Goal: Transaction & Acquisition: Purchase product/service

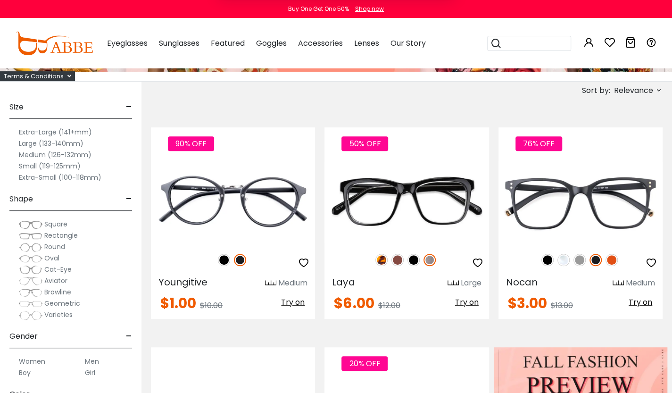
type input "**********"
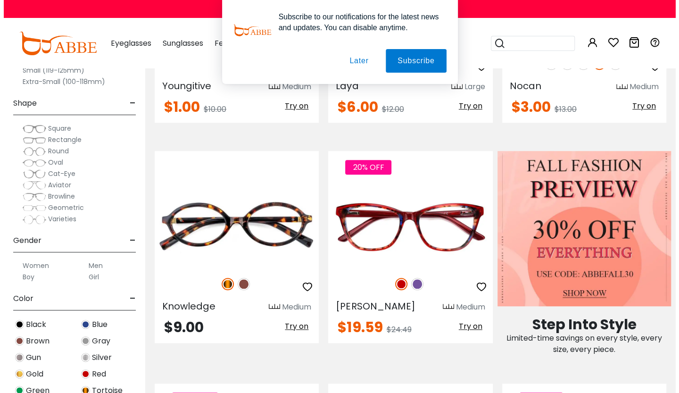
scroll to position [343, 0]
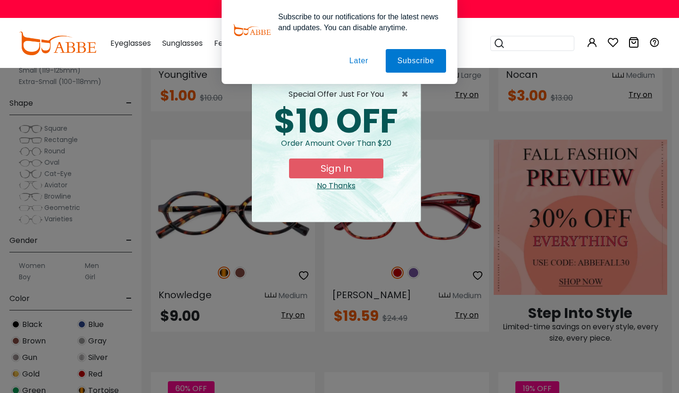
click at [336, 168] on button "Sign In" at bounding box center [336, 168] width 94 height 20
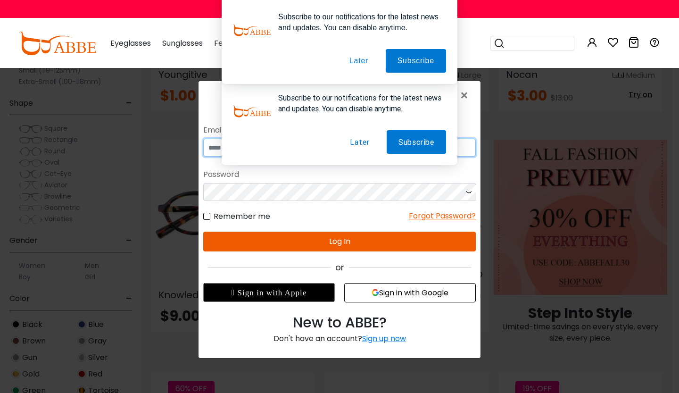
type input "**********"
click at [339, 238] on button "Log In" at bounding box center [339, 241] width 272 height 20
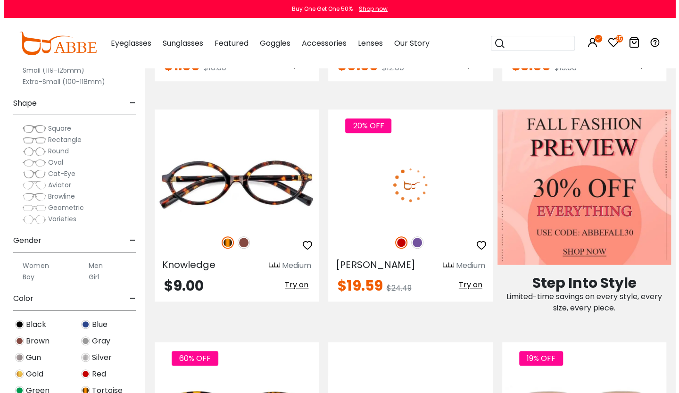
scroll to position [343, 0]
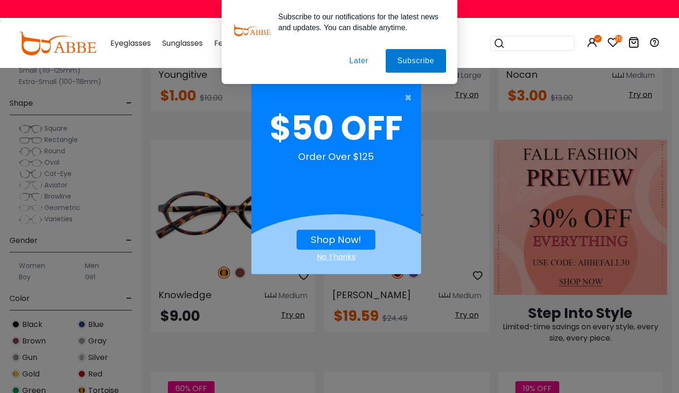
click at [338, 233] on link "Shop Now!" at bounding box center [336, 239] width 50 height 13
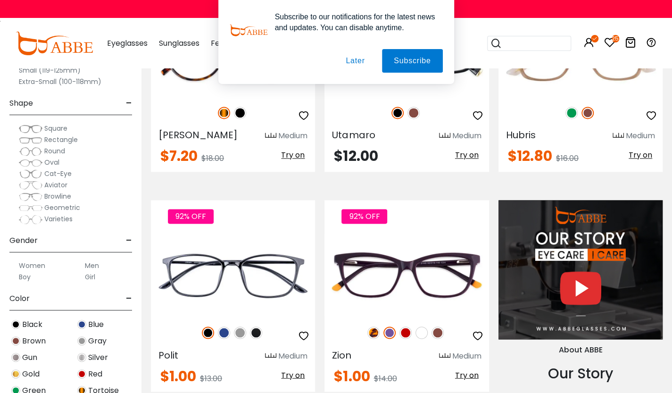
scroll to position [747, 0]
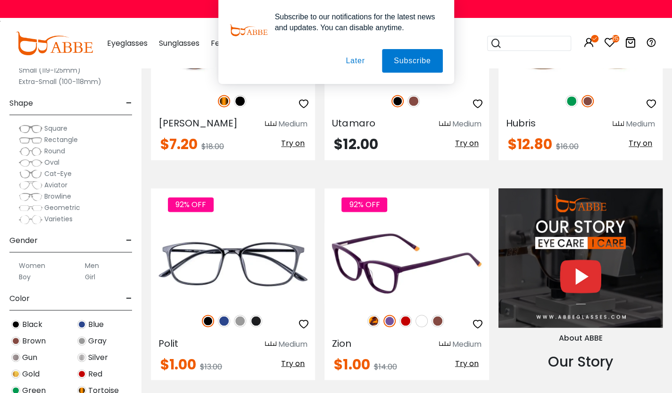
click at [376, 316] on img at bounding box center [373, 320] width 12 height 12
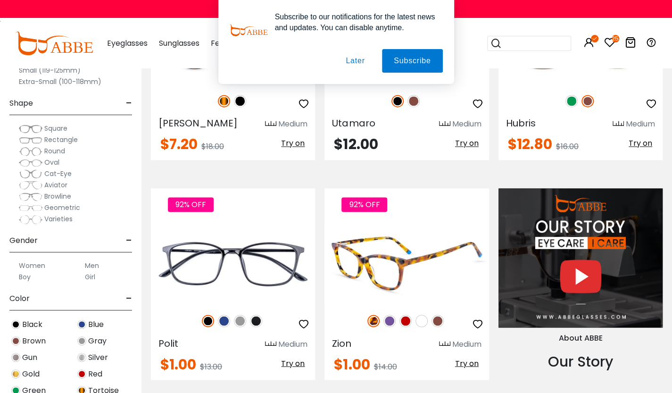
click at [389, 317] on img at bounding box center [389, 320] width 12 height 12
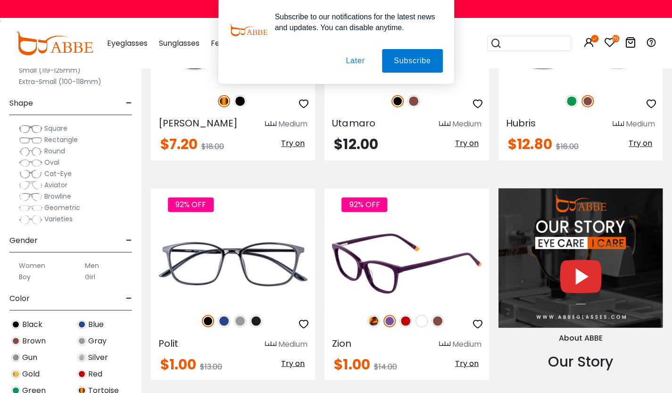
click at [406, 322] on img at bounding box center [405, 320] width 12 height 12
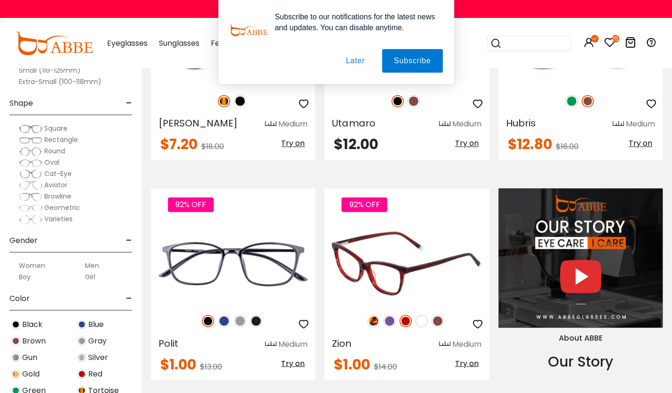
click at [420, 320] on img at bounding box center [421, 320] width 12 height 12
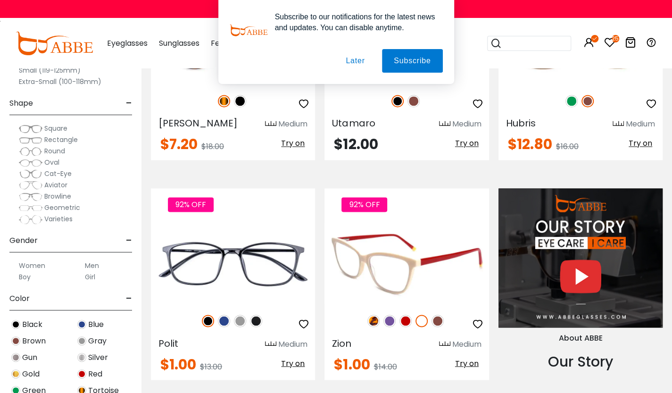
click at [440, 319] on img at bounding box center [437, 320] width 12 height 12
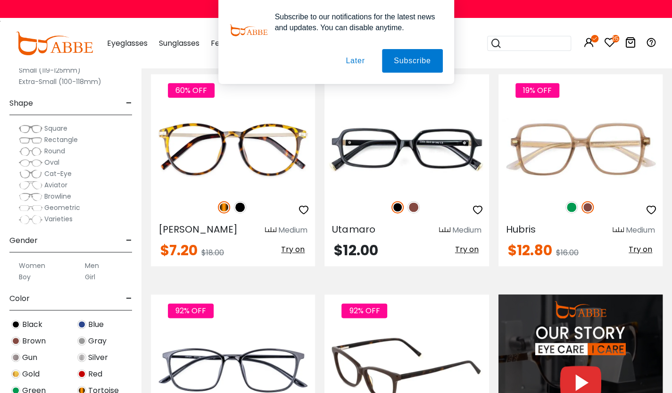
scroll to position [641, 0]
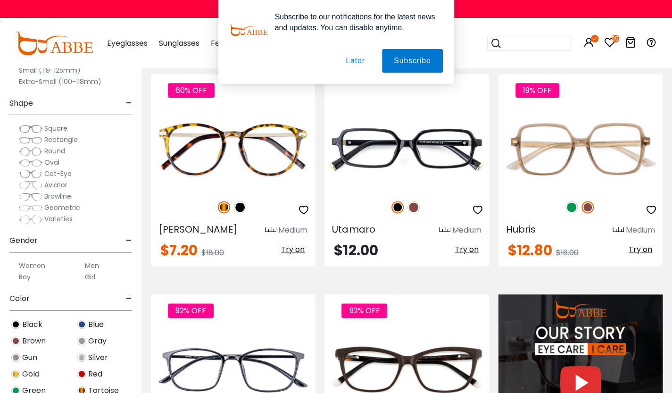
click at [357, 64] on button "Later" at bounding box center [355, 61] width 42 height 24
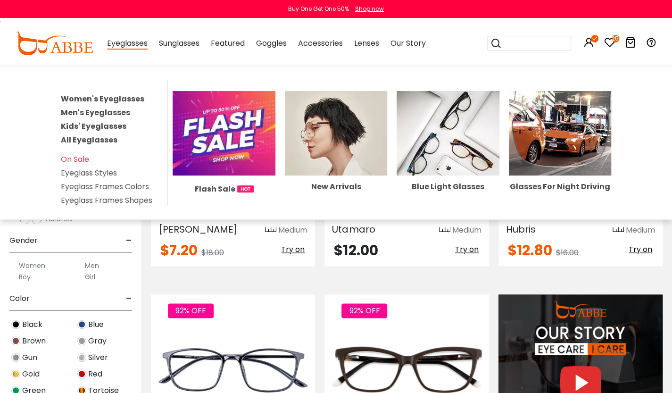
click at [97, 98] on link "Women's Eyeglasses" at bounding box center [102, 98] width 83 height 11
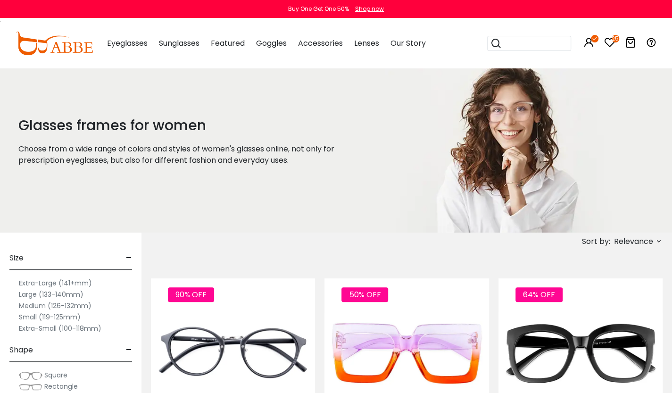
click at [509, 45] on input "search" at bounding box center [535, 43] width 66 height 14
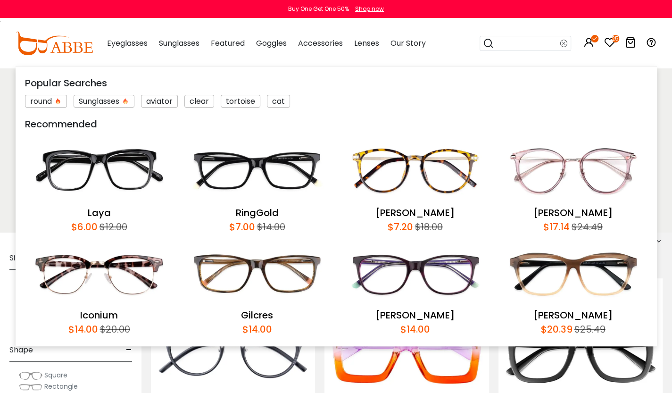
click at [516, 44] on input "search" at bounding box center [527, 43] width 66 height 14
type input "********"
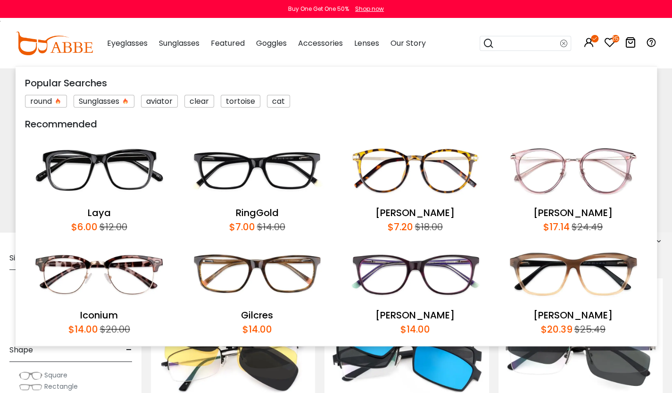
click at [510, 47] on input "search" at bounding box center [527, 43] width 66 height 14
type input "*******"
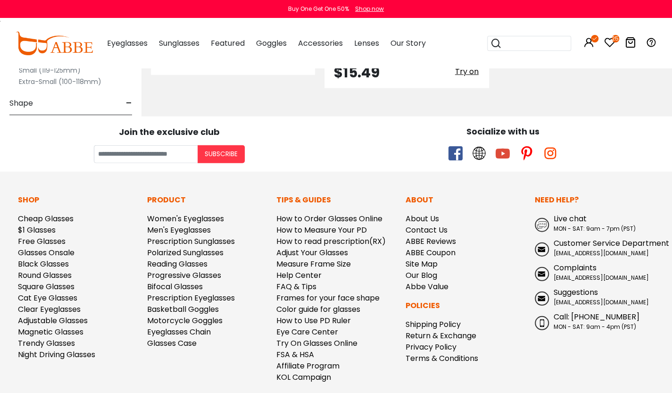
scroll to position [1290, 0]
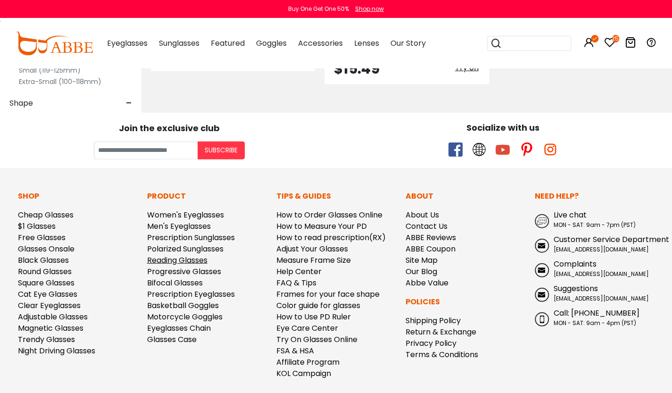
click at [199, 255] on link "Reading Glasses" at bounding box center [177, 260] width 60 height 11
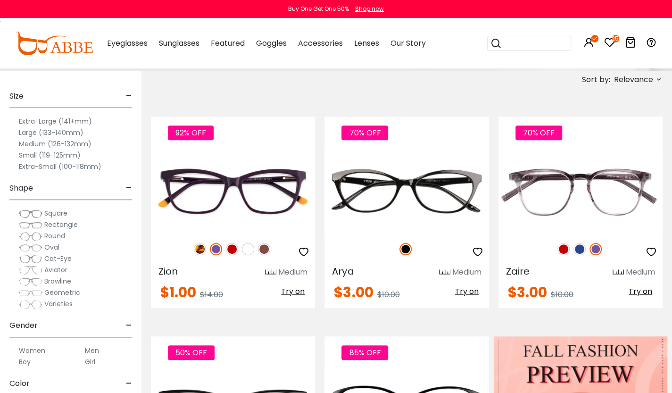
scroll to position [138, 0]
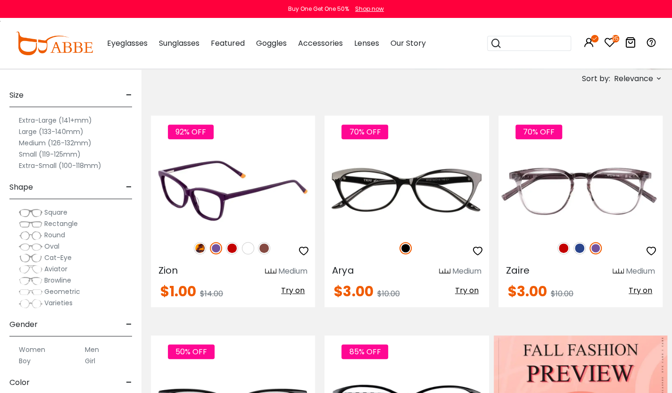
click at [219, 249] on img at bounding box center [216, 248] width 12 height 12
click at [198, 247] on img at bounding box center [200, 248] width 12 height 12
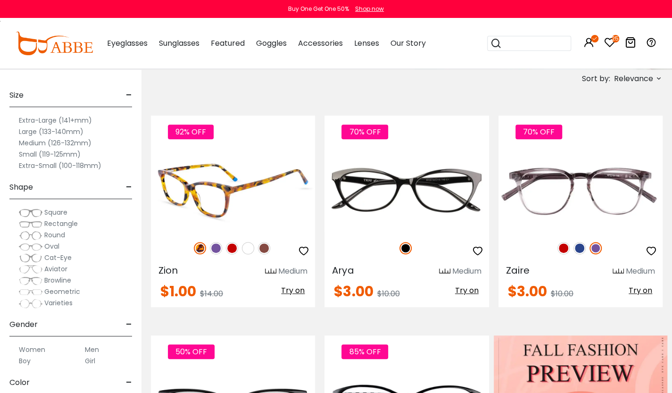
click at [266, 250] on img at bounding box center [264, 248] width 12 height 12
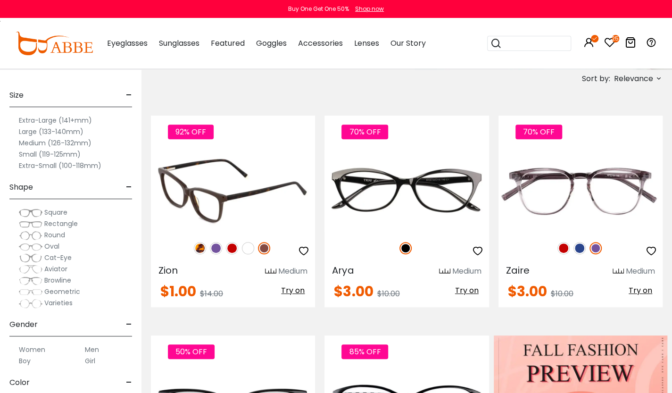
click at [231, 249] on img at bounding box center [232, 248] width 12 height 12
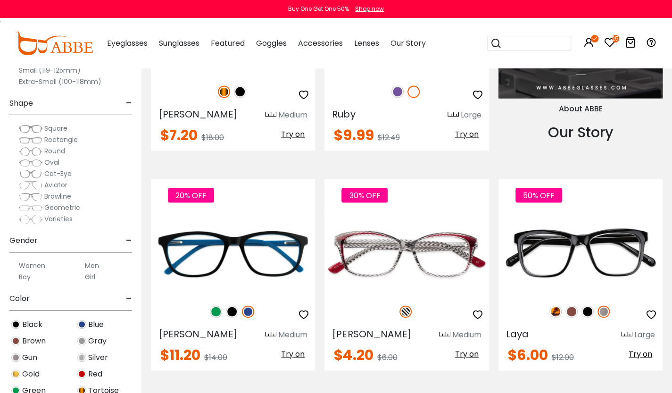
scroll to position [974, 0]
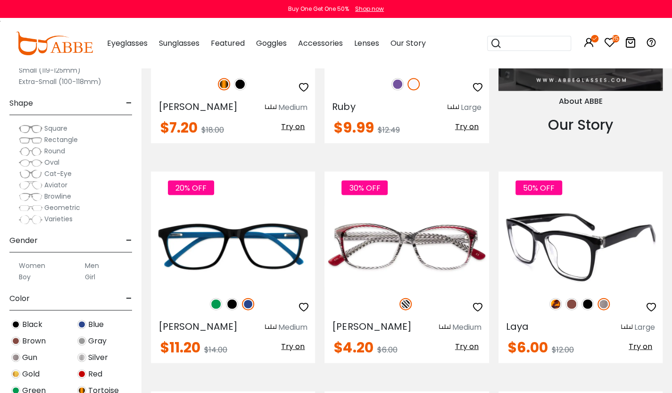
click at [555, 303] on img at bounding box center [555, 303] width 12 height 12
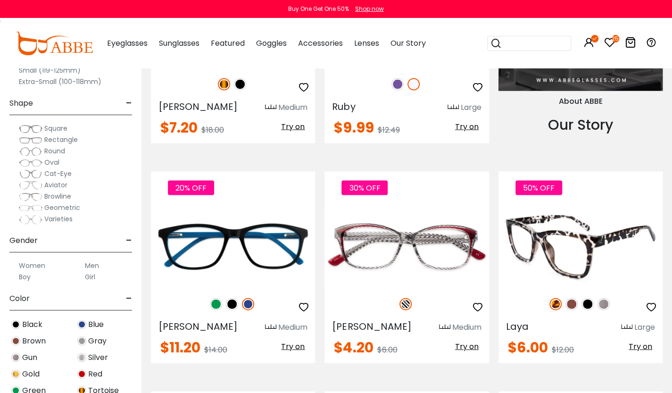
click at [572, 305] on img at bounding box center [571, 303] width 12 height 12
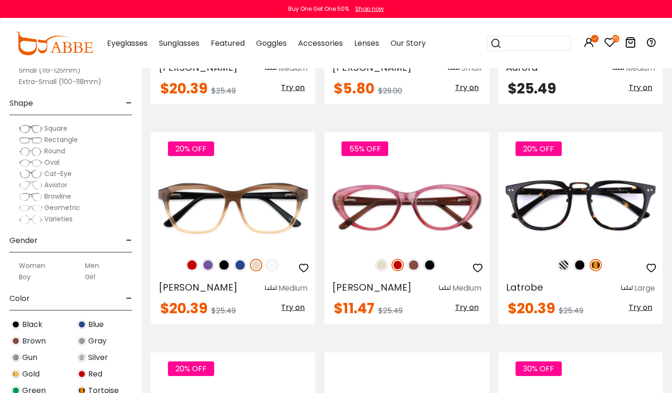
scroll to position [1467, 0]
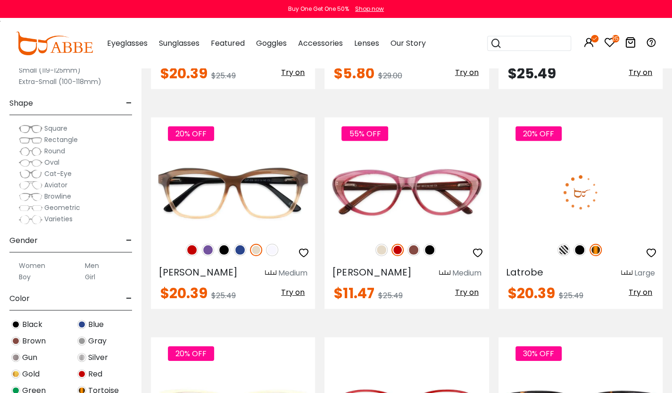
click at [594, 252] on img at bounding box center [595, 250] width 12 height 12
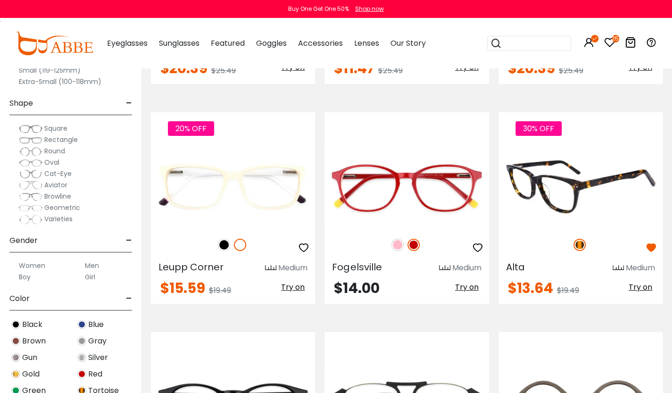
scroll to position [1696, 0]
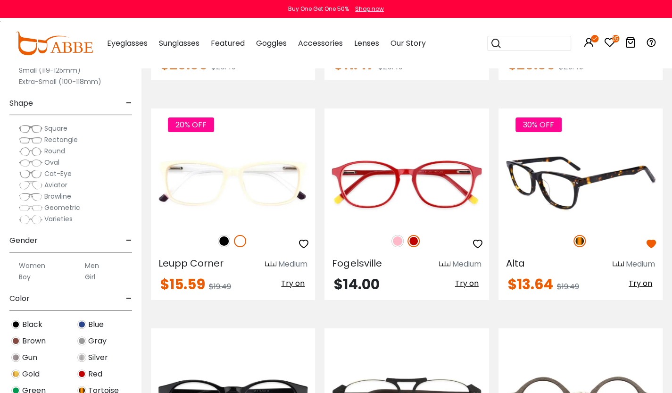
click at [595, 347] on div at bounding box center [580, 397] width 164 height 116
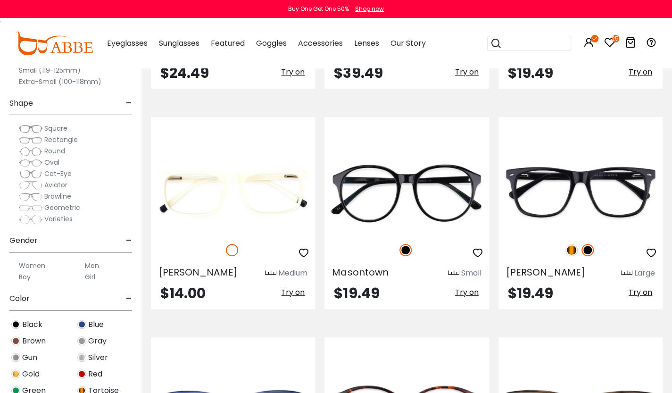
scroll to position [2127, 0]
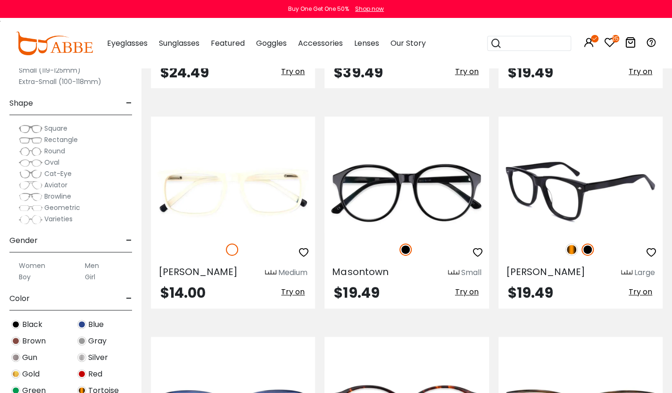
click at [573, 253] on img at bounding box center [571, 249] width 12 height 12
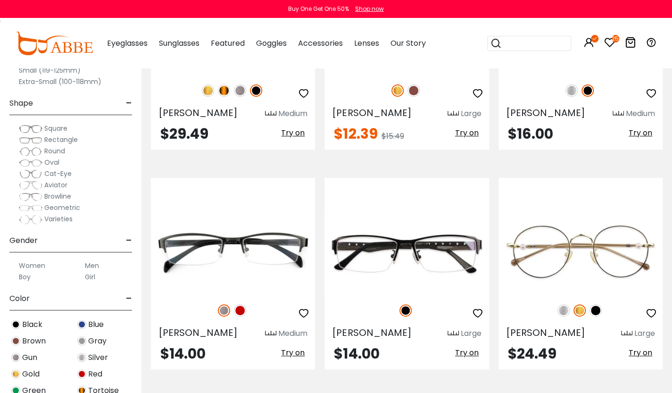
scroll to position [4061, 0]
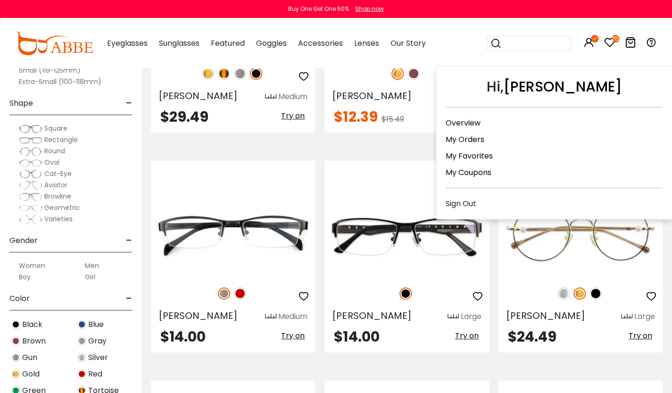
click at [591, 38] on icon at bounding box center [595, 39] width 8 height 8
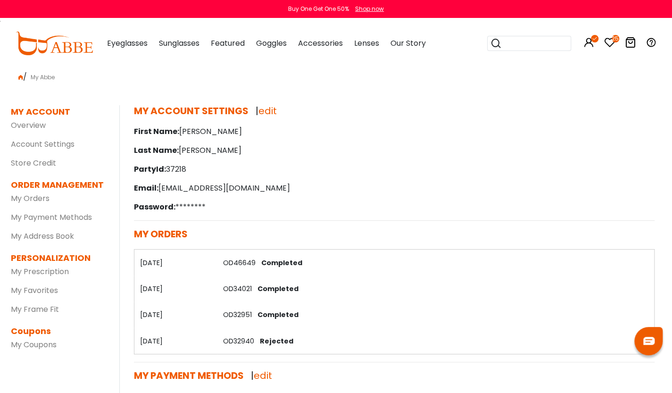
click at [235, 262] on link "OD46649" at bounding box center [239, 262] width 33 height 9
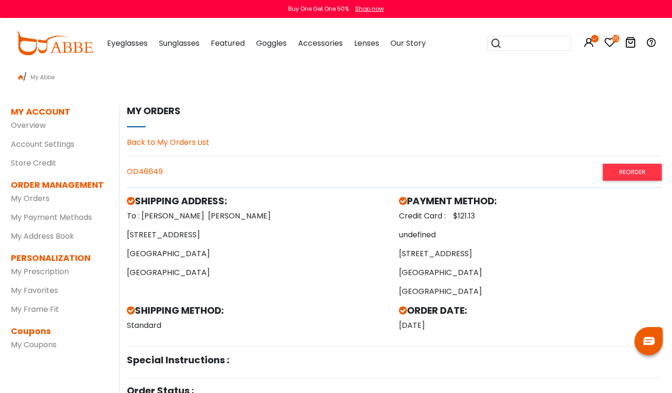
click at [235, 262] on span "To : Monica Underwood 20975 Huntsville Trail Lakeville, MN, 55044 United States" at bounding box center [258, 244] width 263 height 68
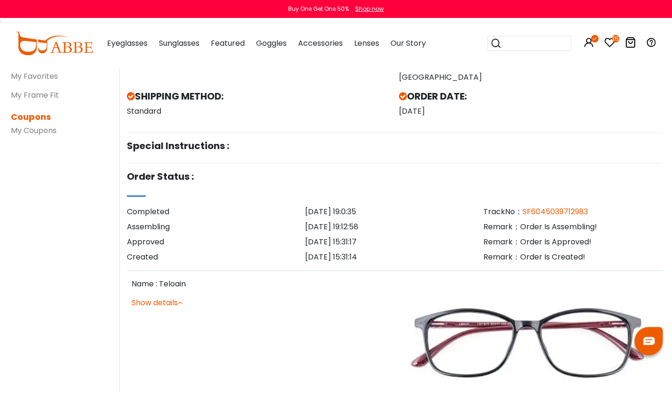
scroll to position [216, 0]
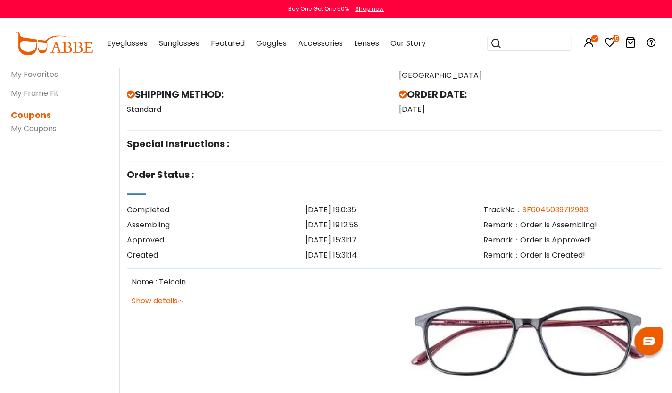
click at [256, 224] on div "Assembling" at bounding box center [216, 224] width 178 height 11
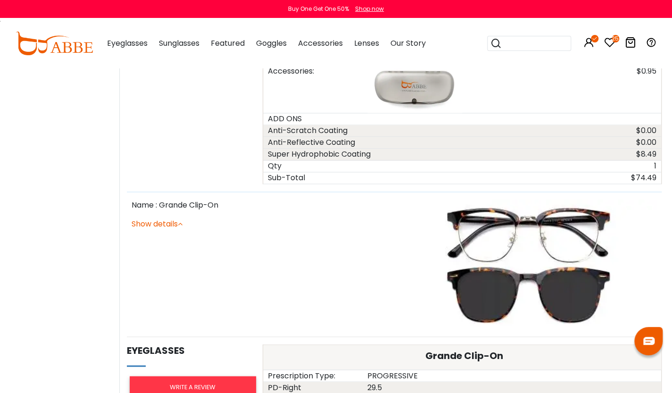
scroll to position [729, 0]
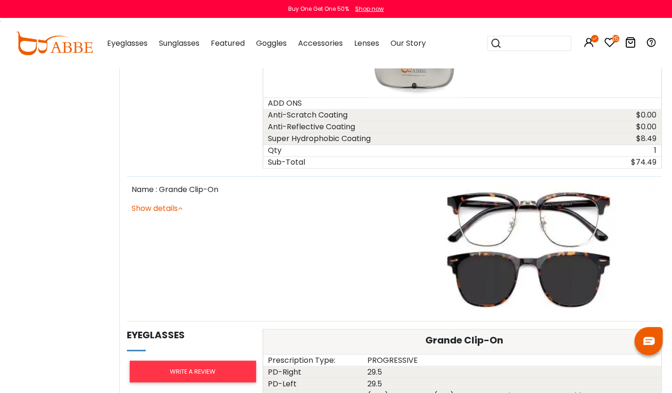
click at [149, 204] on link "Show details" at bounding box center [157, 208] width 51 height 11
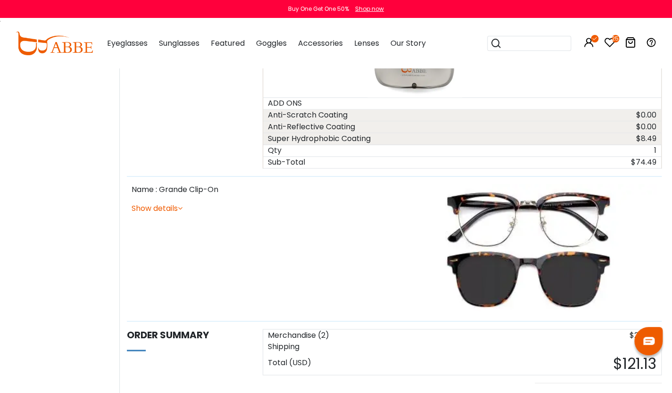
click at [182, 206] on icon at bounding box center [180, 208] width 5 height 8
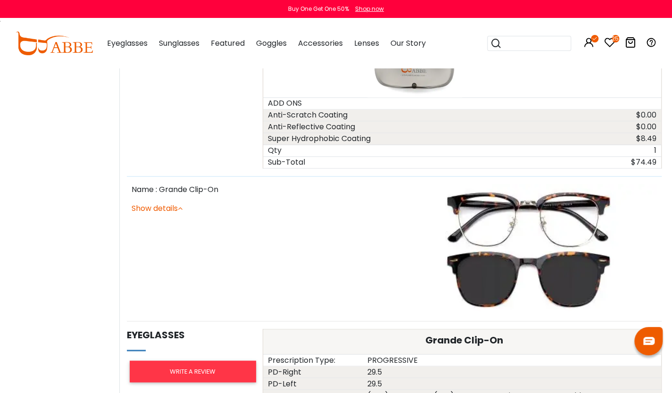
click at [655, 305] on img at bounding box center [528, 248] width 258 height 129
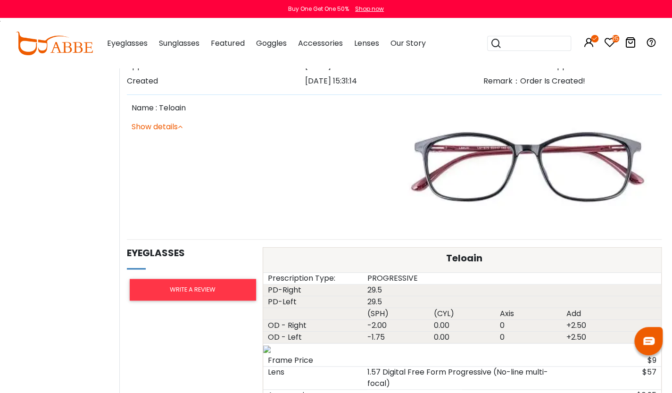
scroll to position [415, 0]
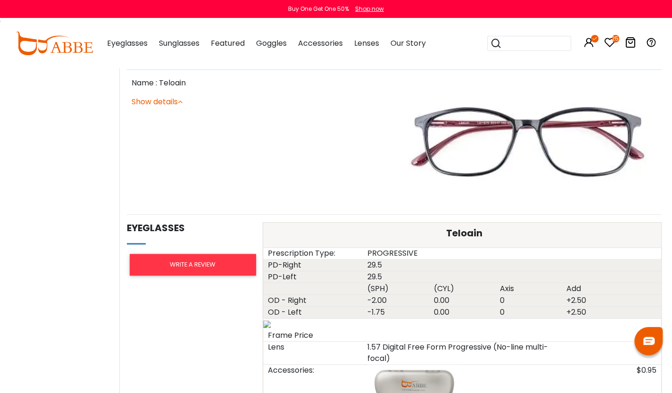
click at [173, 101] on link "Show details" at bounding box center [157, 101] width 51 height 11
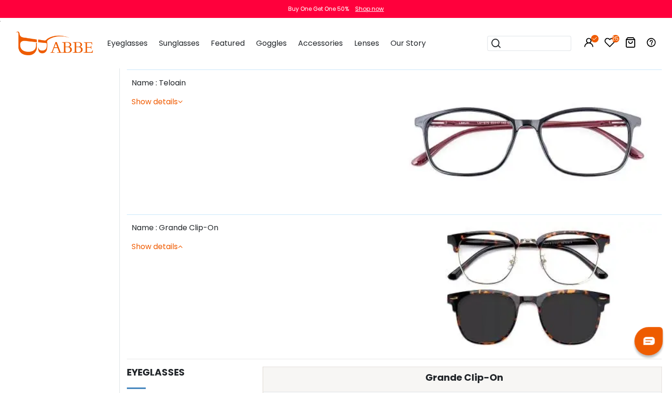
click at [173, 101] on link "Show details" at bounding box center [157, 101] width 51 height 11
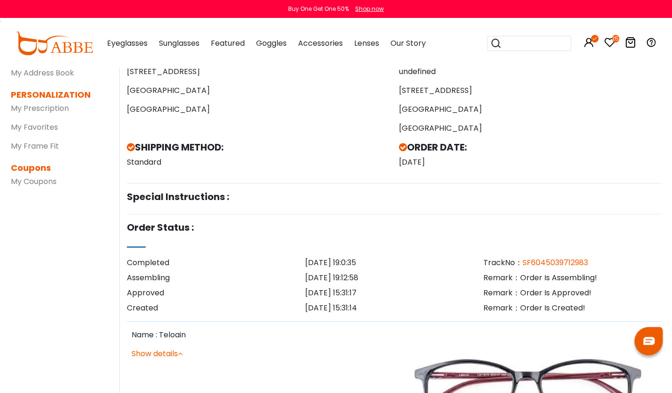
scroll to position [0, 0]
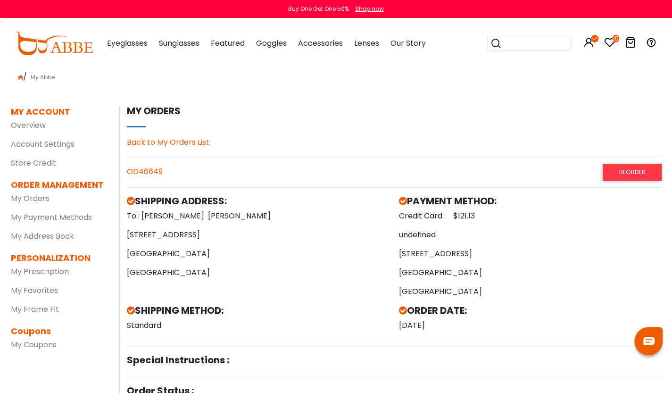
click at [614, 40] on icon "25" at bounding box center [615, 39] width 8 height 8
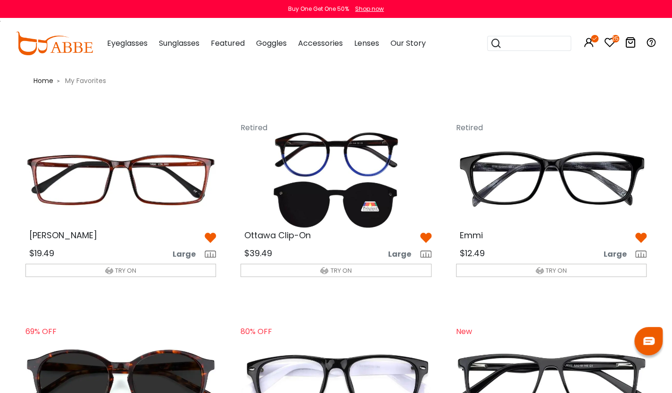
click at [371, 7] on div "Shop now" at bounding box center [369, 9] width 29 height 8
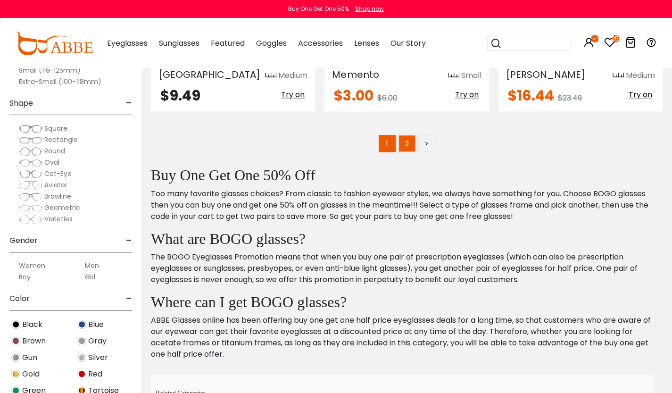
scroll to position [4534, 0]
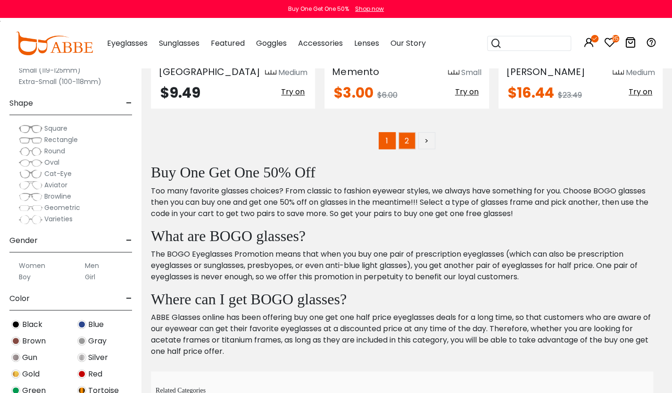
click at [411, 140] on link "2" at bounding box center [406, 140] width 17 height 17
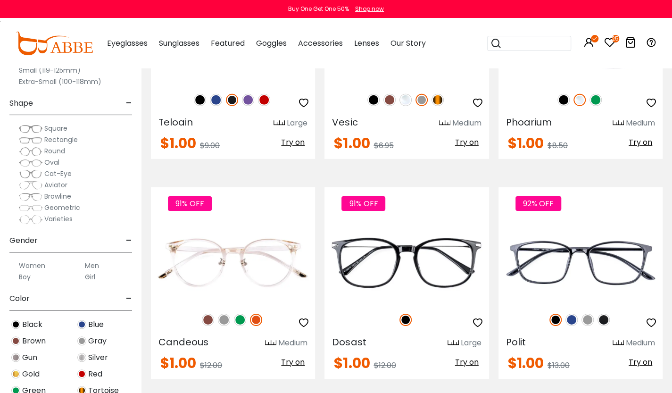
scroll to position [1615, 0]
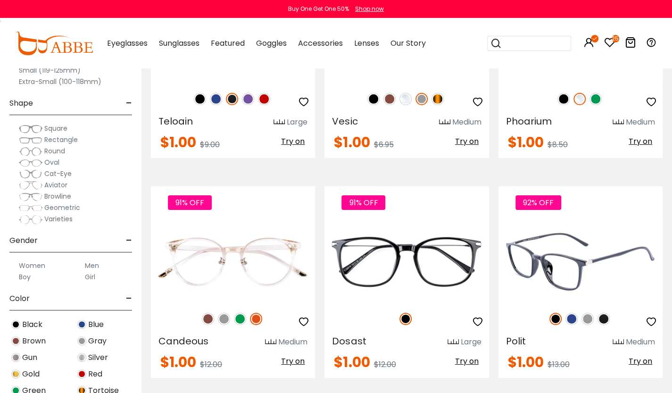
click at [570, 319] on img at bounding box center [571, 319] width 12 height 12
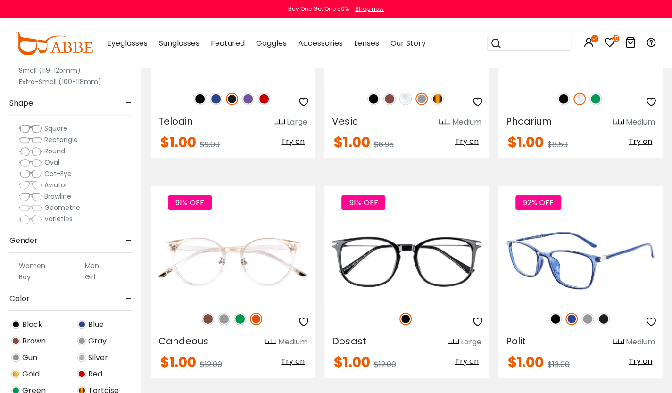
click at [584, 319] on img at bounding box center [587, 319] width 12 height 12
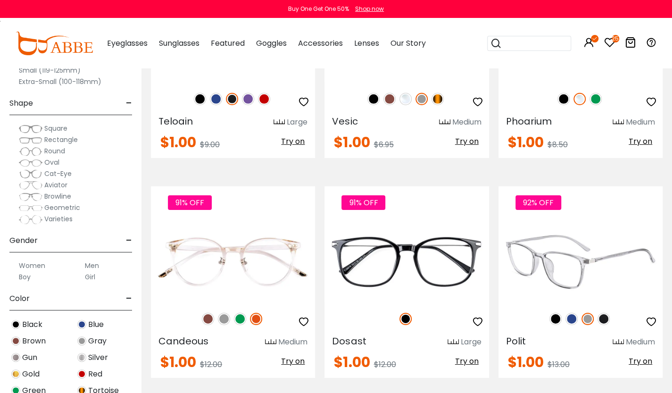
click at [604, 317] on img at bounding box center [603, 319] width 12 height 12
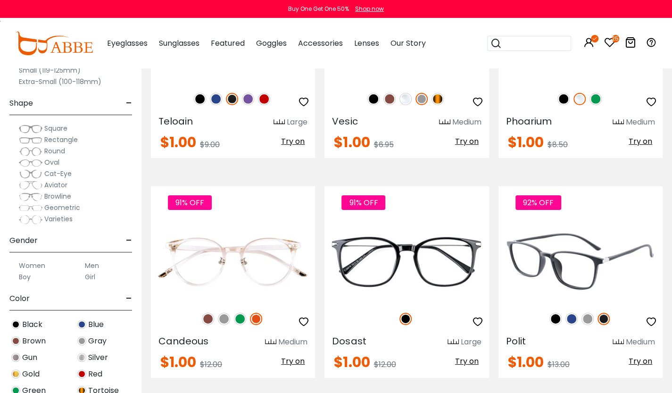
click at [553, 324] on div "92% OFF" at bounding box center [580, 319] width 164 height 20
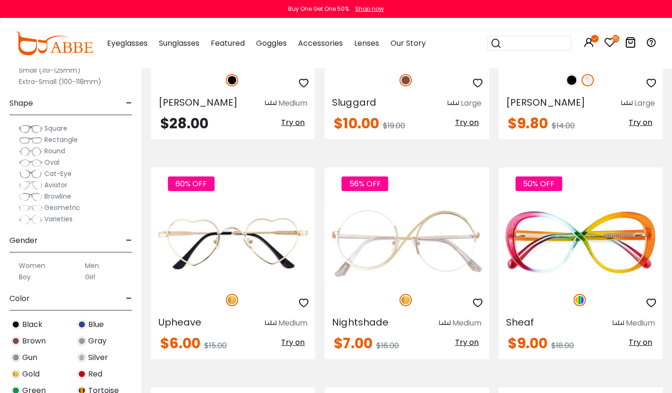
scroll to position [3832, 0]
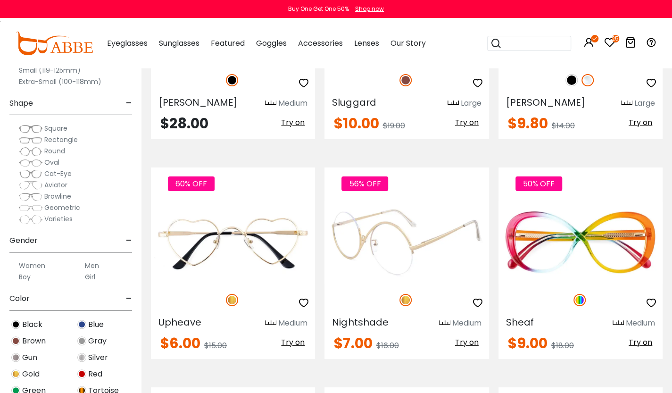
click at [397, 233] on img at bounding box center [406, 242] width 164 height 82
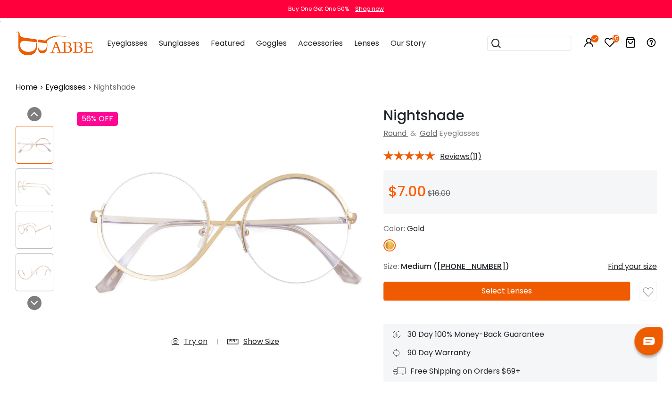
click at [29, 141] on img at bounding box center [34, 145] width 37 height 18
click at [33, 183] on img at bounding box center [34, 187] width 37 height 18
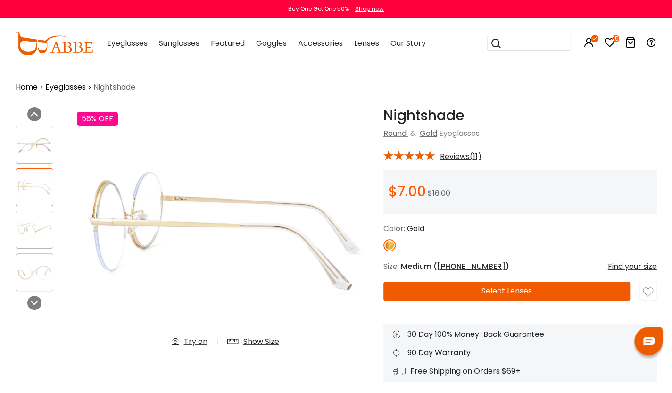
click at [34, 225] on img at bounding box center [34, 230] width 37 height 18
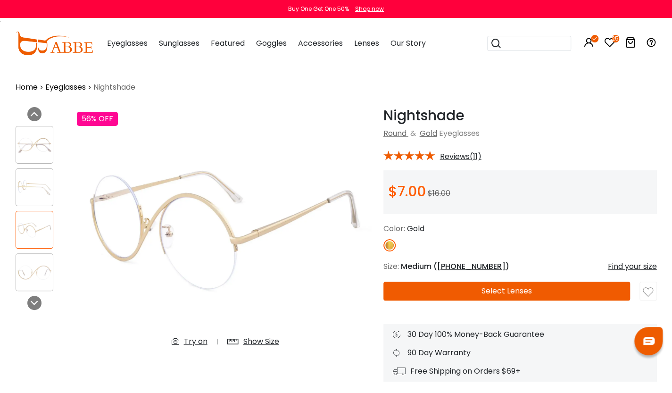
click at [37, 269] on img at bounding box center [34, 272] width 37 height 18
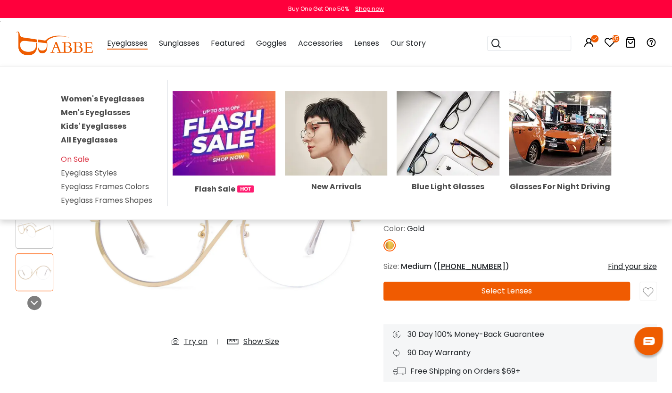
click at [97, 96] on link "Women's Eyeglasses" at bounding box center [102, 98] width 83 height 11
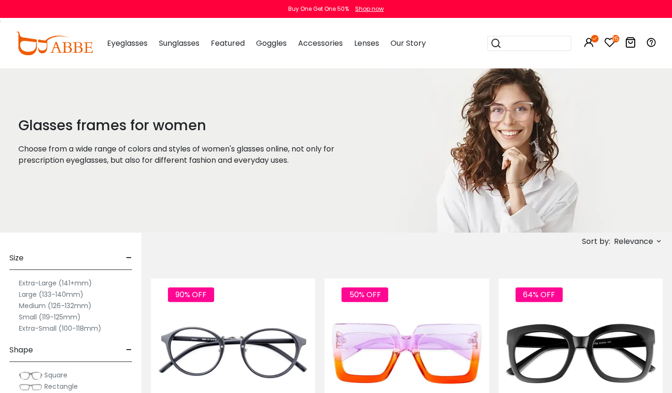
click at [60, 306] on label "Medium (126-132mm)" at bounding box center [55, 305] width 73 height 11
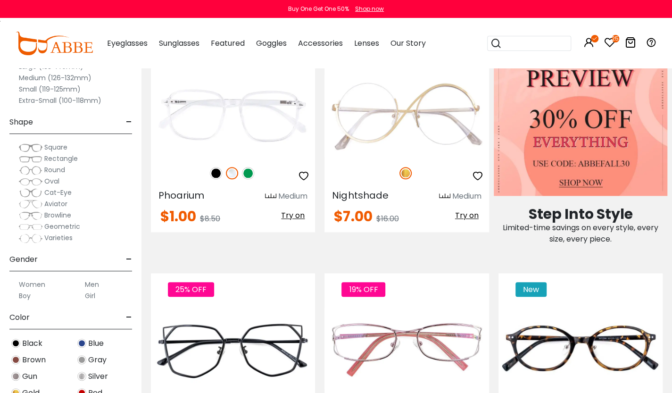
scroll to position [446, 0]
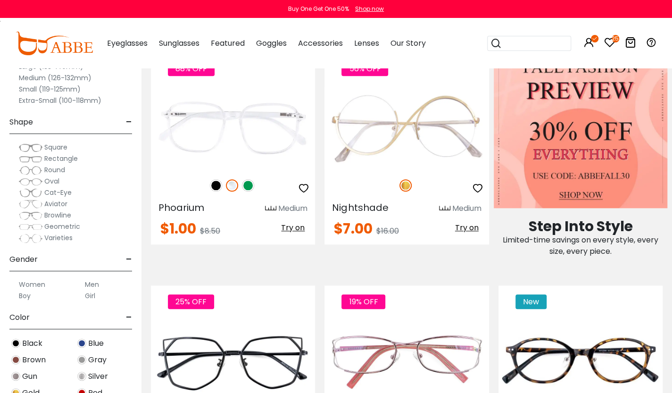
drag, startPoint x: 144, startPoint y: 292, endPoint x: 143, endPoint y: 338, distance: 45.3
click at [127, 361] on div "Gray" at bounding box center [104, 359] width 66 height 13
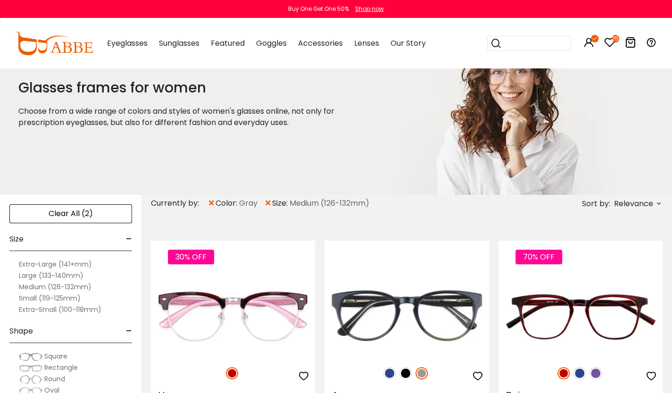
scroll to position [57, 0]
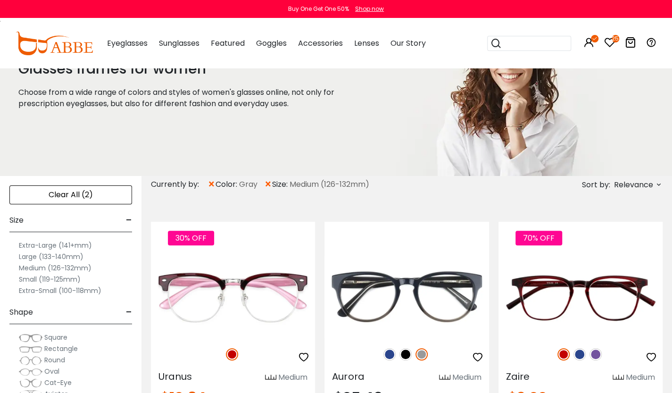
click at [214, 182] on span "×" at bounding box center [211, 184] width 8 height 17
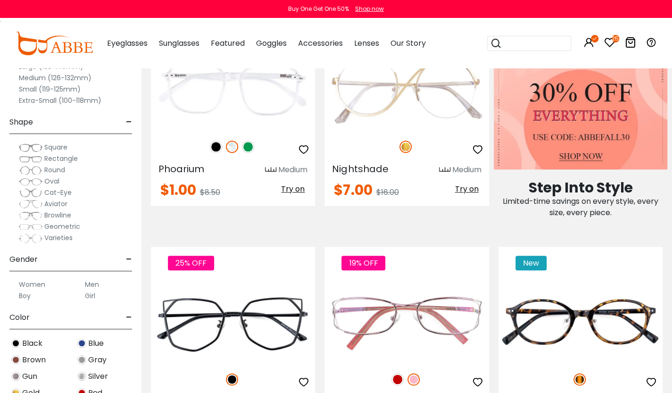
scroll to position [509, 0]
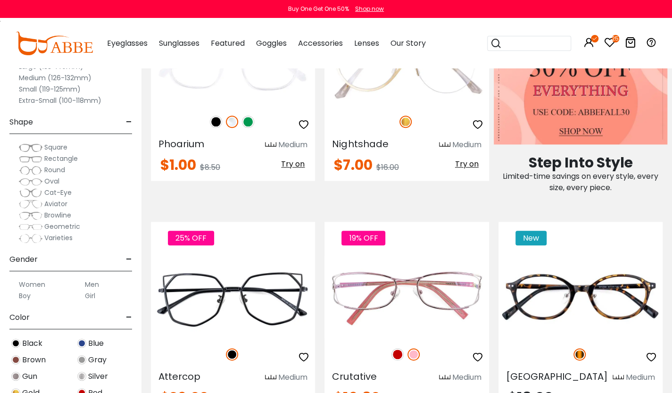
click at [135, 373] on div "Clear All (1) Size - Extra-Large (141+mm) Large (133-140mm) Medium (126-132mm) …" at bounding box center [70, 189] width 141 height 407
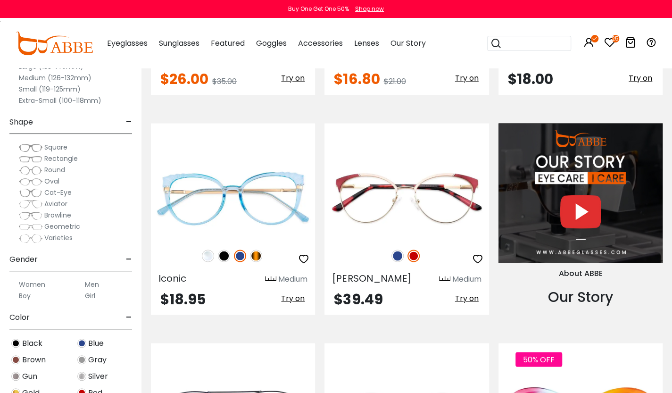
scroll to position [849, 0]
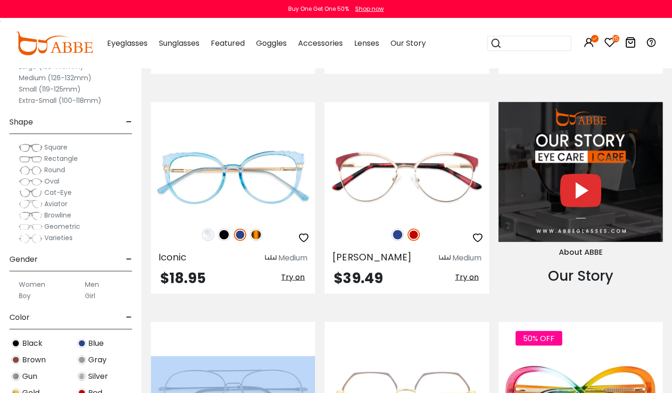
drag, startPoint x: 142, startPoint y: 386, endPoint x: 147, endPoint y: 332, distance: 54.4
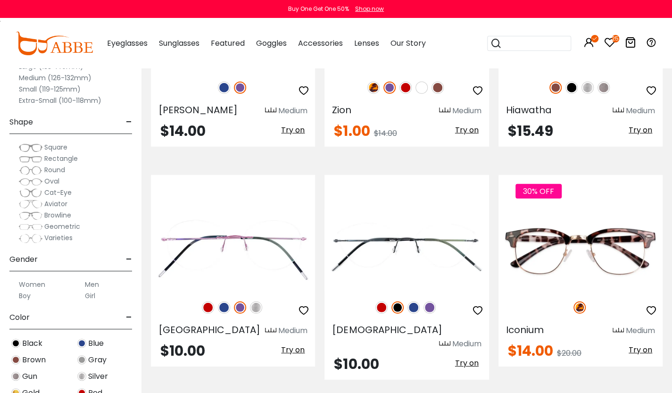
scroll to position [3433, 0]
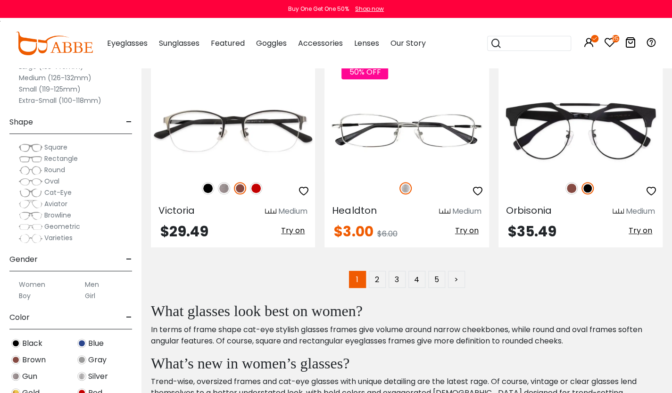
scroll to position [4421, 0]
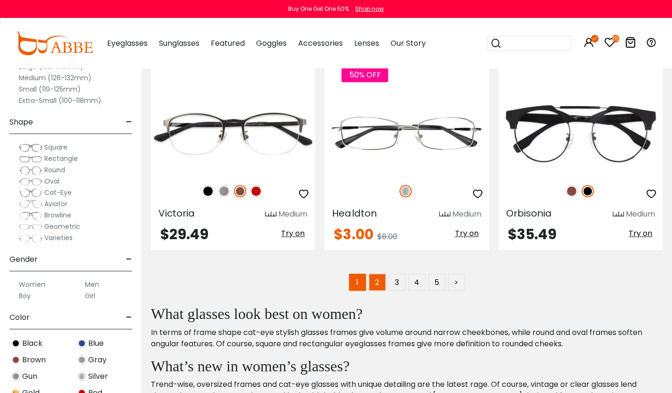
click at [377, 273] on link "2" at bounding box center [377, 281] width 17 height 17
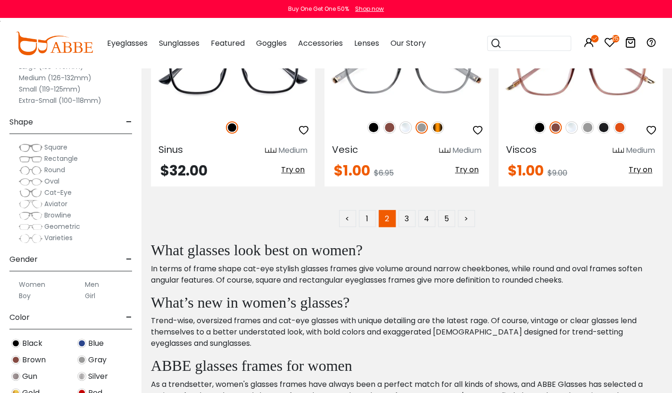
scroll to position [4469, 0]
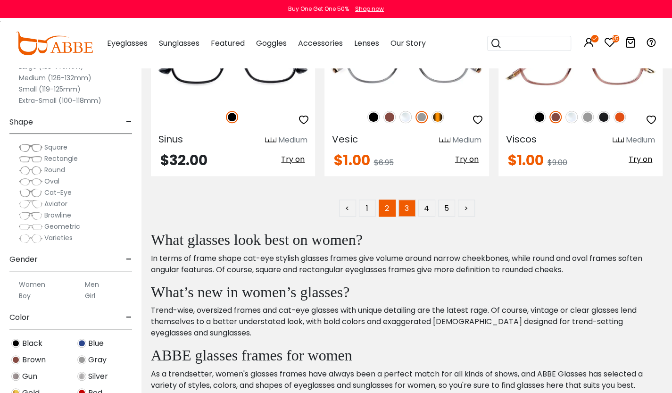
click at [404, 205] on link "3" at bounding box center [406, 207] width 17 height 17
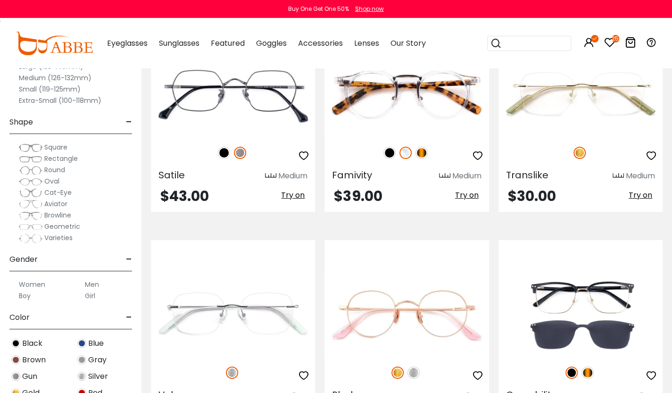
scroll to position [3817, 0]
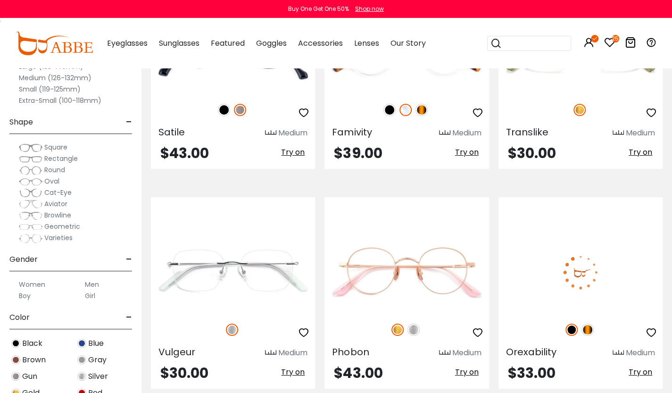
click at [586, 328] on img at bounding box center [587, 329] width 12 height 12
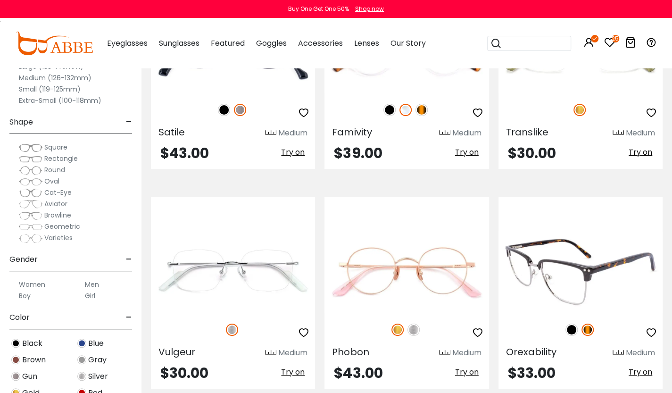
click at [651, 331] on icon "button" at bounding box center [650, 332] width 11 height 11
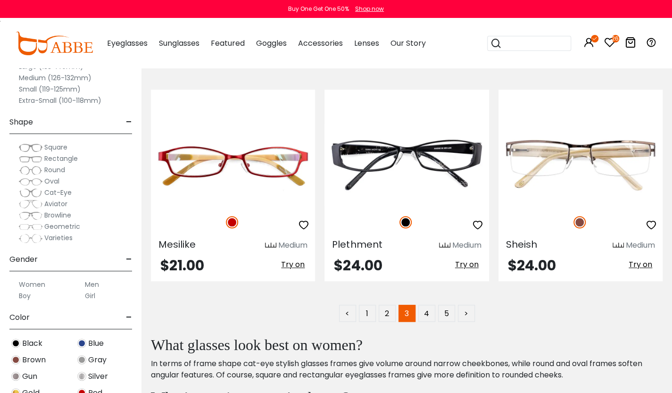
scroll to position [4383, 0]
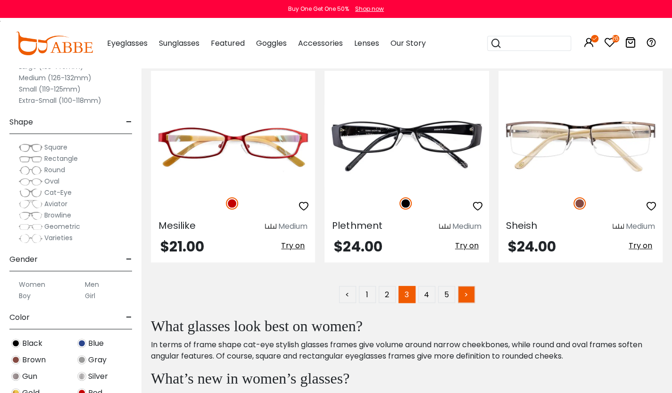
click at [468, 295] on link ">" at bounding box center [466, 294] width 17 height 17
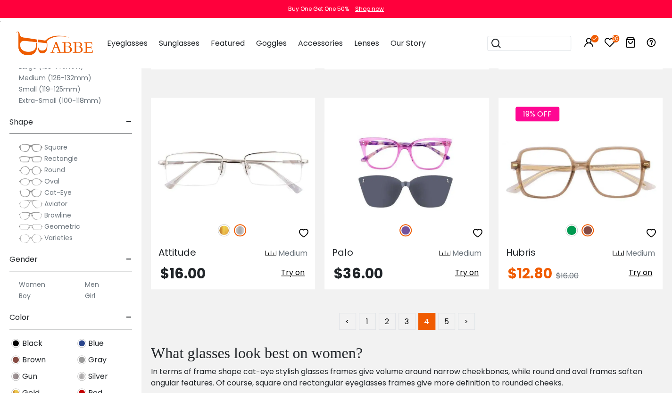
scroll to position [4356, 0]
click at [471, 319] on link ">" at bounding box center [466, 321] width 17 height 17
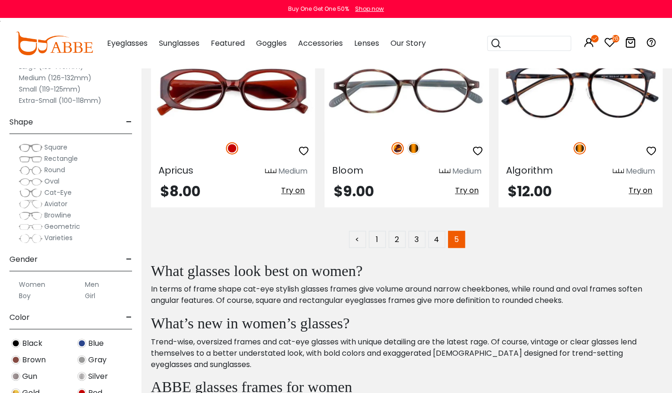
scroll to position [628, 0]
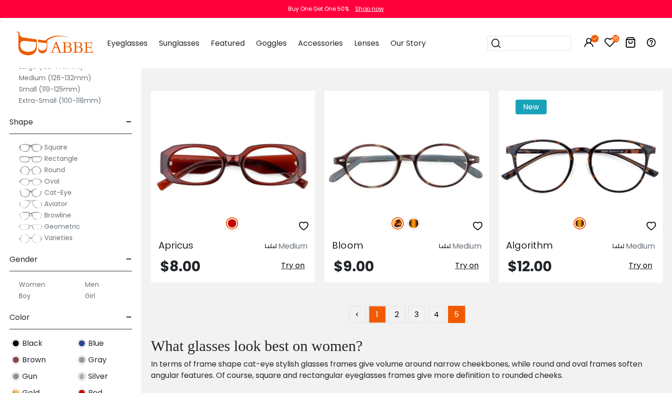
click at [373, 313] on link "1" at bounding box center [377, 314] width 17 height 17
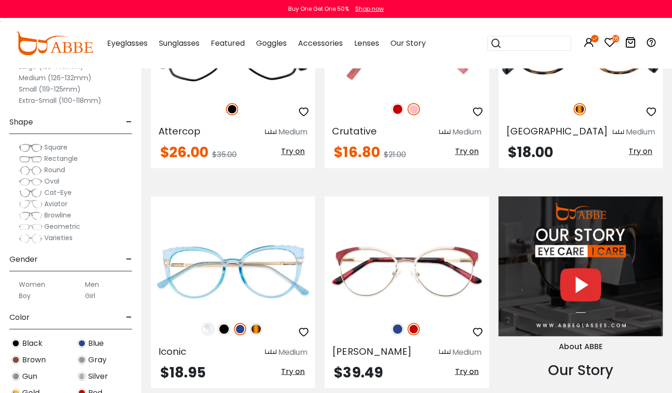
scroll to position [773, 0]
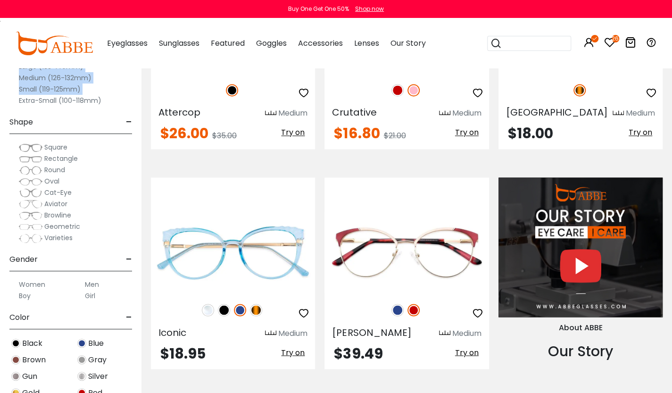
drag, startPoint x: 5, startPoint y: 105, endPoint x: 0, endPoint y: 96, distance: 10.5
click at [7, 71] on div "Clear All (1) Size - Extra-Large (141+mm) Large (133-140mm) Medium (126-132mm) …" at bounding box center [70, 189] width 141 height 407
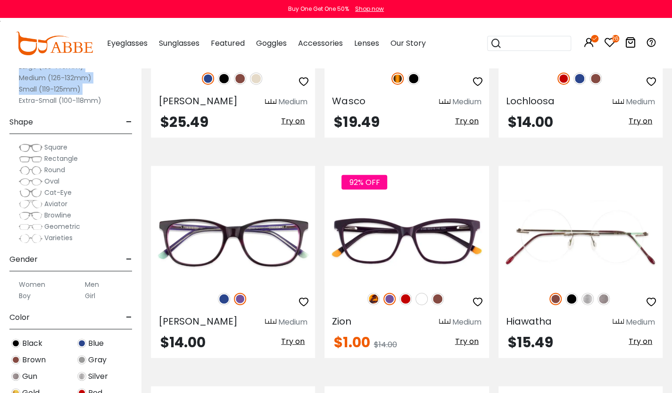
scroll to position [3183, 0]
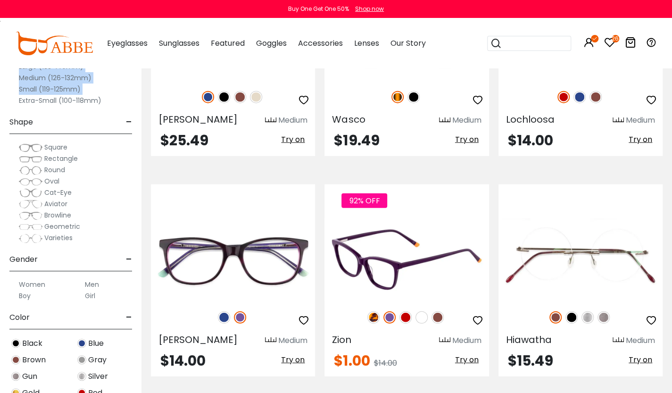
click at [373, 318] on img at bounding box center [373, 317] width 12 height 12
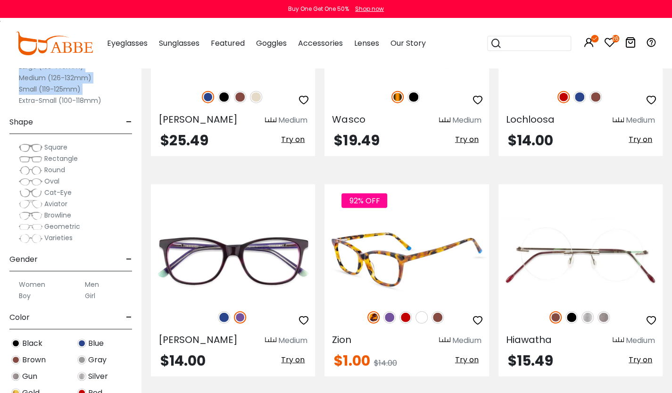
click at [392, 315] on img at bounding box center [389, 317] width 12 height 12
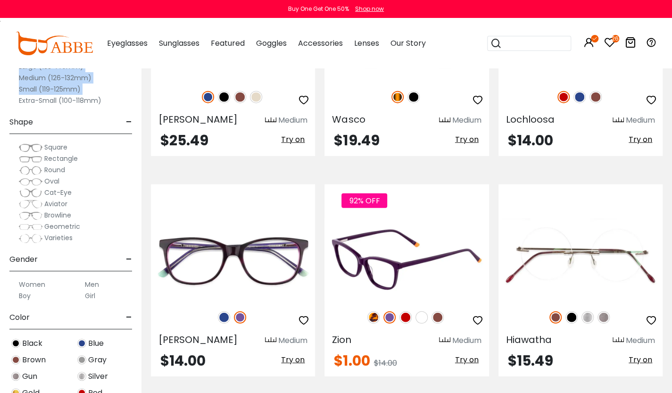
click at [411, 319] on img at bounding box center [405, 317] width 12 height 12
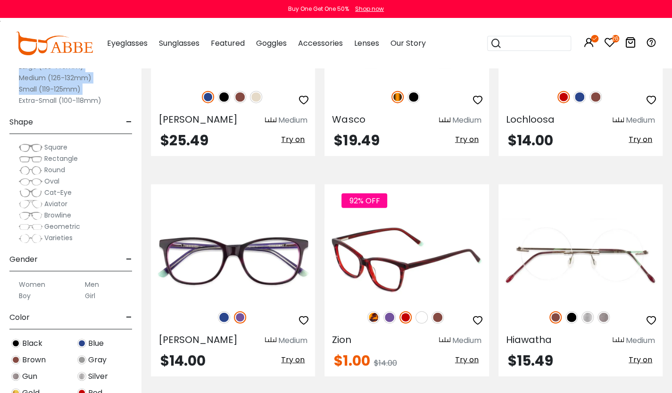
click at [390, 319] on img at bounding box center [389, 317] width 12 height 12
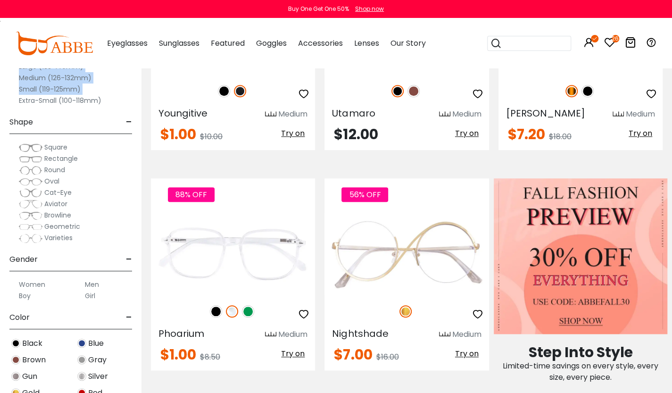
scroll to position [321, 0]
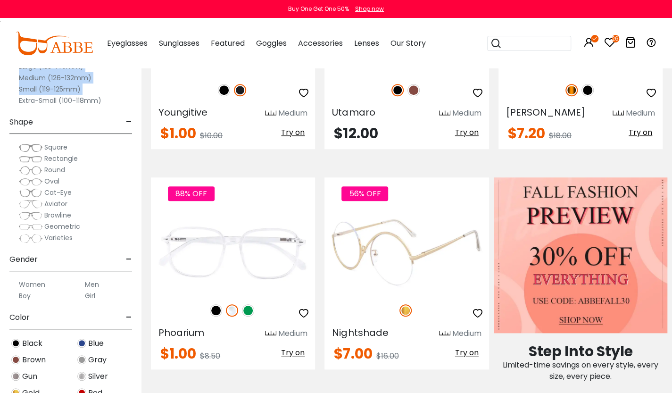
click at [374, 255] on img at bounding box center [406, 252] width 164 height 82
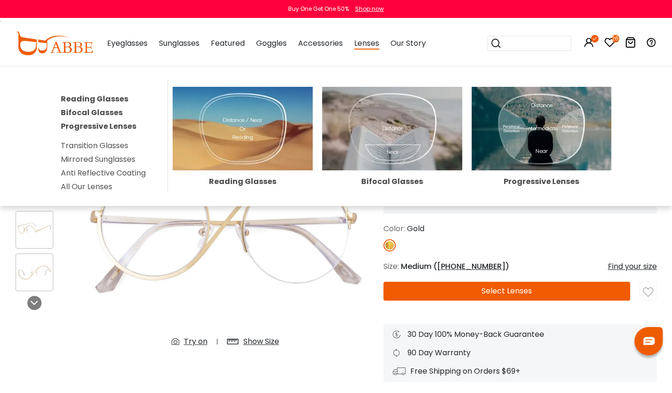
click at [371, 34] on div "Lenses Reading Glasses Bifocal Glasses Progressive Lenses Transition Glasses Mi…" at bounding box center [366, 43] width 25 height 47
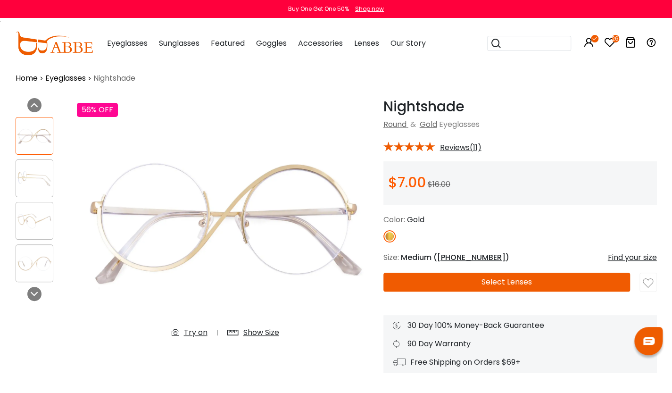
scroll to position [8, 0]
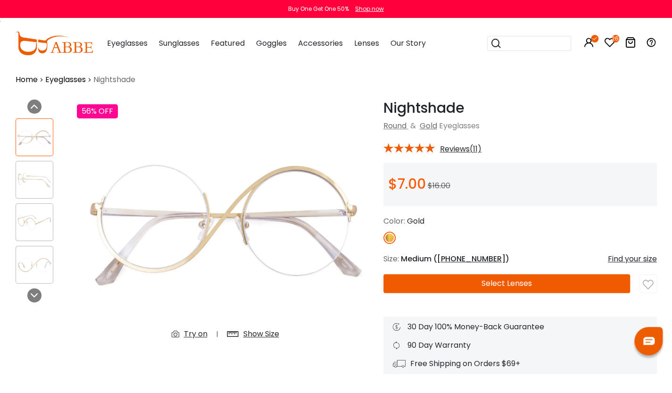
click at [476, 146] on span "Reviews(11)" at bounding box center [460, 149] width 41 height 8
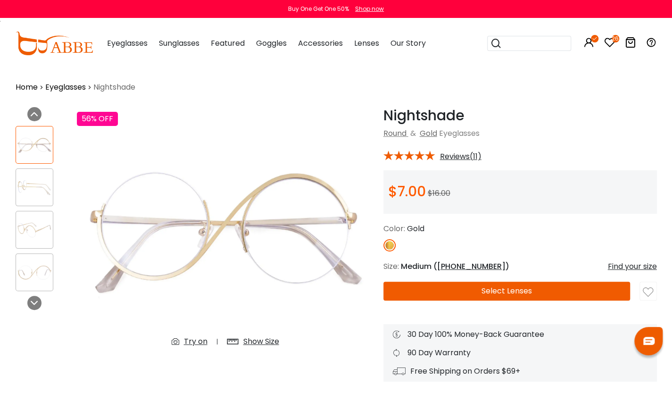
click at [454, 155] on span "Reviews(11)" at bounding box center [460, 156] width 41 height 8
click at [453, 158] on span "Reviews(11)" at bounding box center [460, 156] width 41 height 8
click at [74, 83] on link "Eyeglasses" at bounding box center [65, 87] width 41 height 11
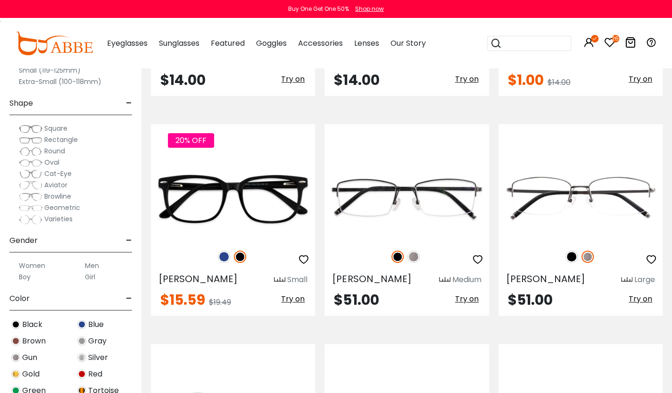
scroll to position [2405, 0]
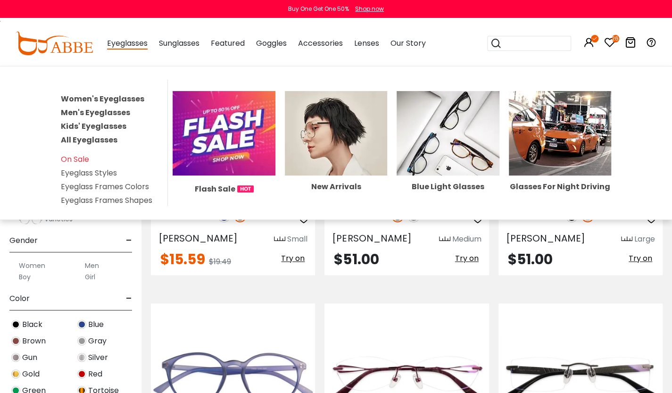
click at [103, 98] on link "Women's Eyeglasses" at bounding box center [102, 98] width 83 height 11
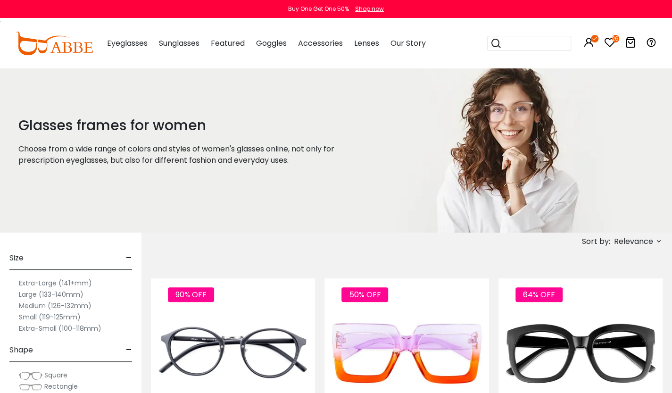
click at [61, 306] on label "Medium (126-132mm)" at bounding box center [55, 305] width 73 height 11
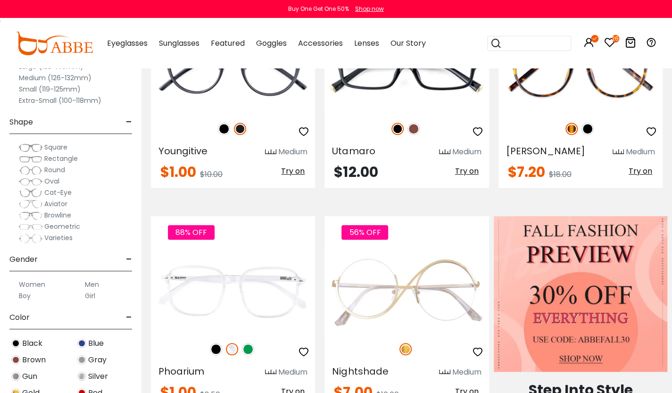
scroll to position [283, 0]
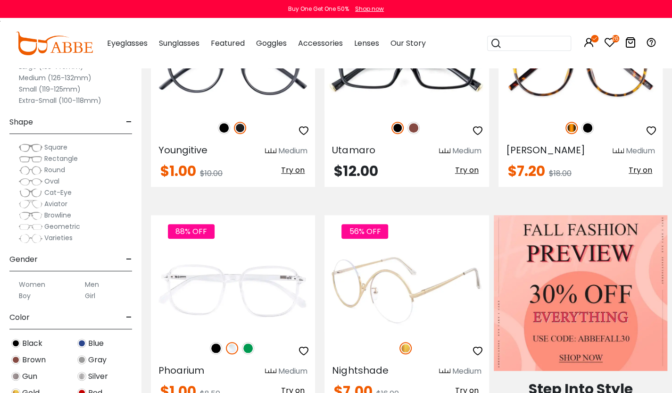
click at [476, 352] on icon "button" at bounding box center [477, 350] width 11 height 11
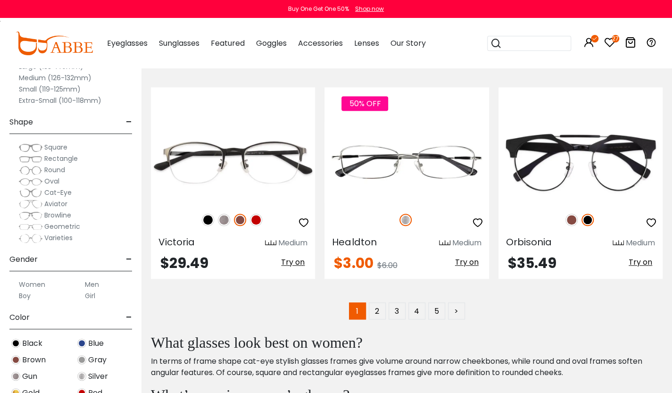
scroll to position [4406, 0]
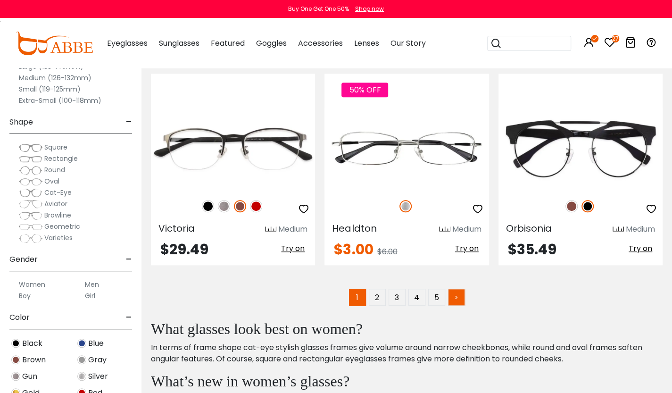
click at [457, 289] on link ">" at bounding box center [456, 297] width 17 height 17
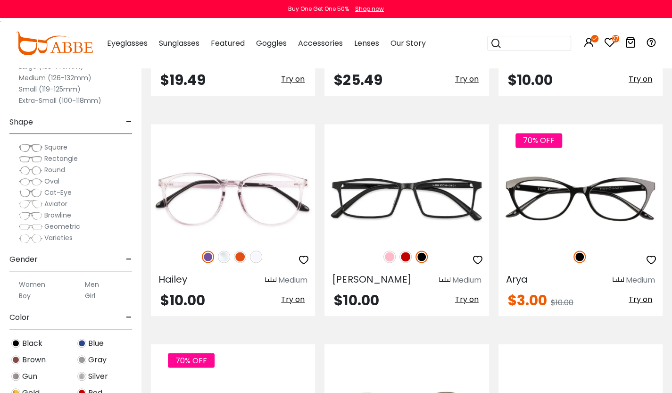
scroll to position [829, 0]
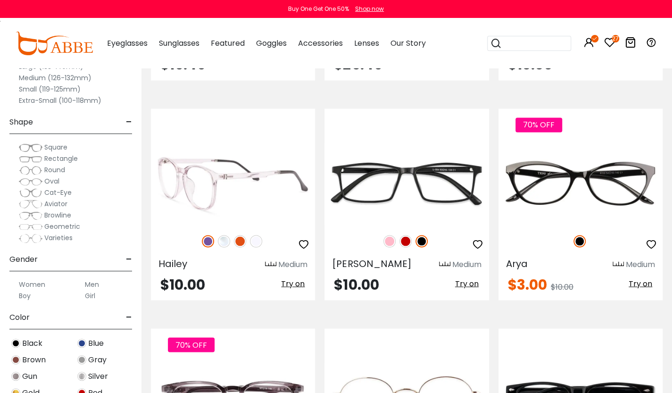
click at [213, 236] on div at bounding box center [233, 241] width 164 height 20
click at [206, 241] on img at bounding box center [208, 241] width 12 height 12
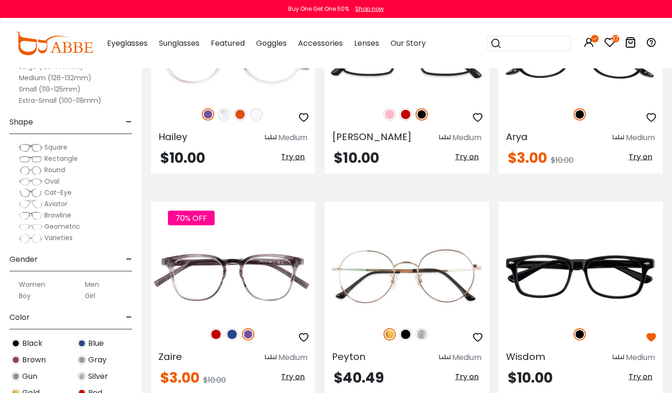
scroll to position [980, 0]
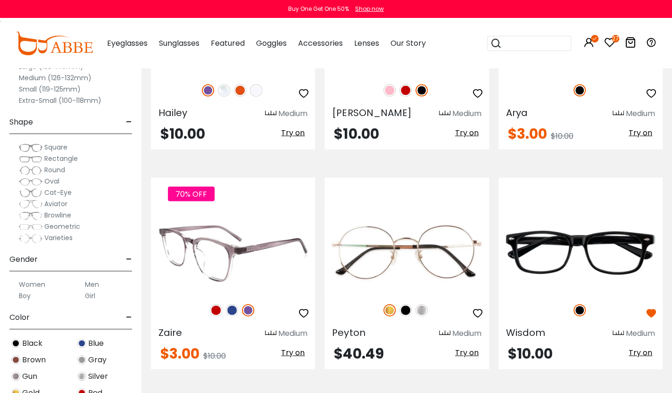
click at [250, 314] on img at bounding box center [248, 310] width 12 height 12
click at [231, 307] on img at bounding box center [232, 310] width 12 height 12
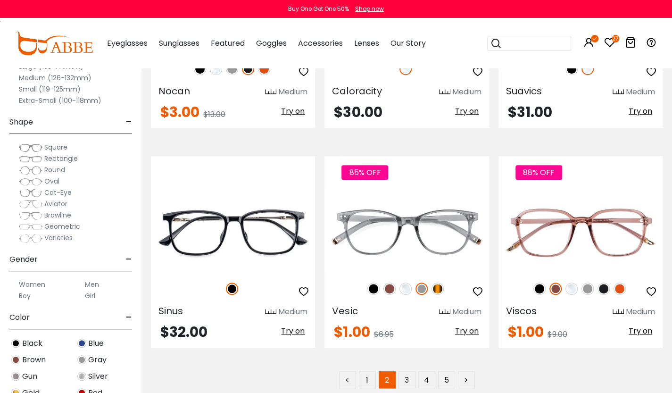
scroll to position [4299, 0]
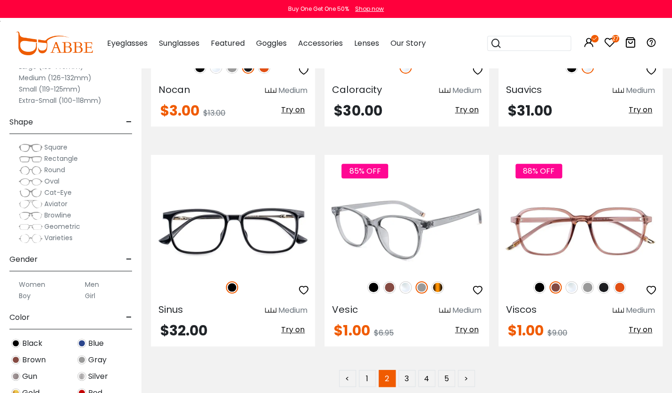
click at [438, 285] on img at bounding box center [437, 287] width 12 height 12
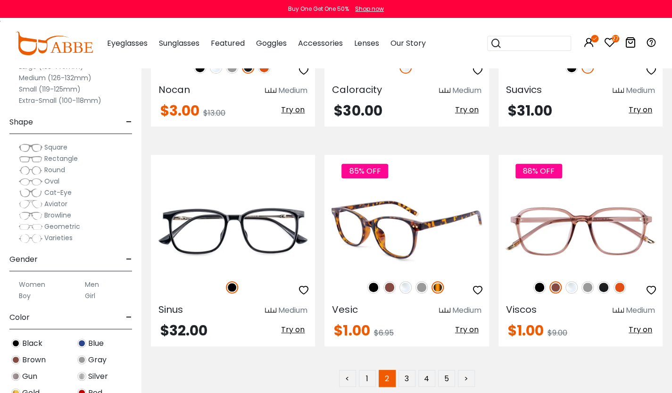
click at [475, 289] on icon "button" at bounding box center [477, 289] width 11 height 11
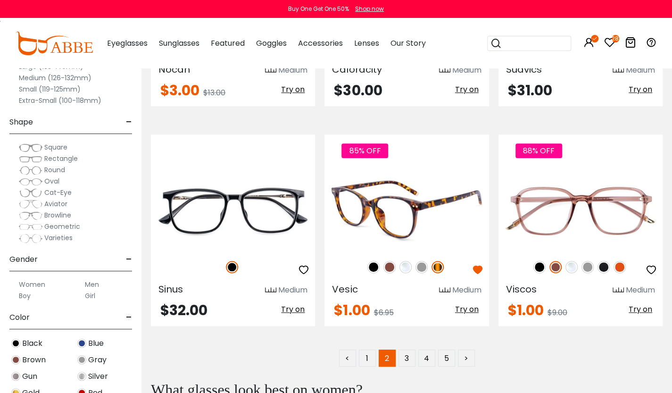
scroll to position [4412, 0]
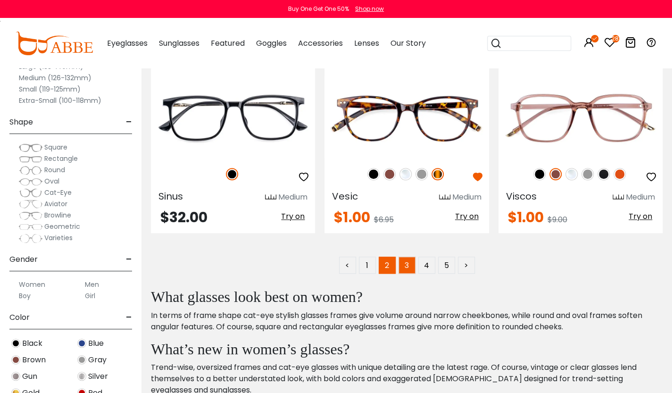
click at [406, 264] on link "3" at bounding box center [406, 264] width 17 height 17
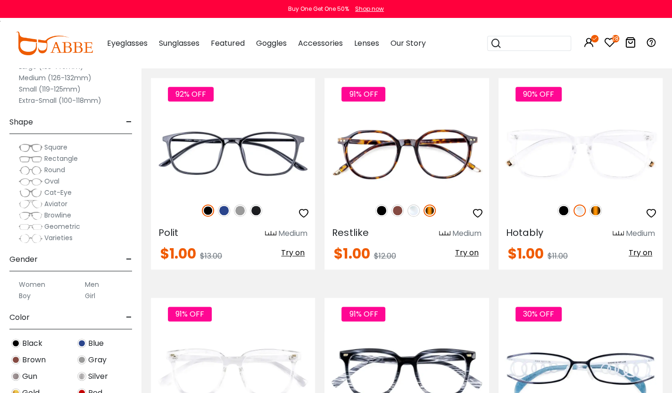
scroll to position [641, 0]
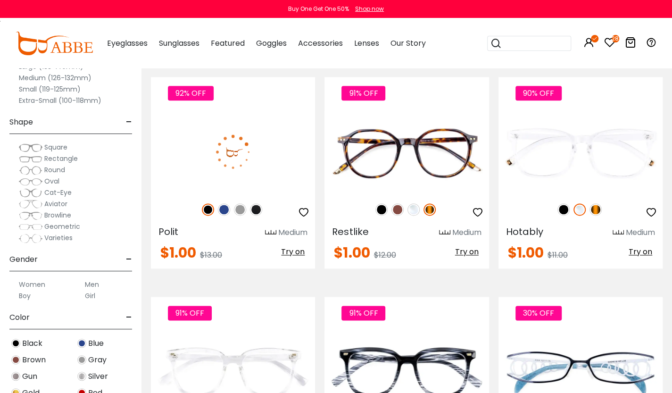
click at [226, 208] on img at bounding box center [224, 209] width 12 height 12
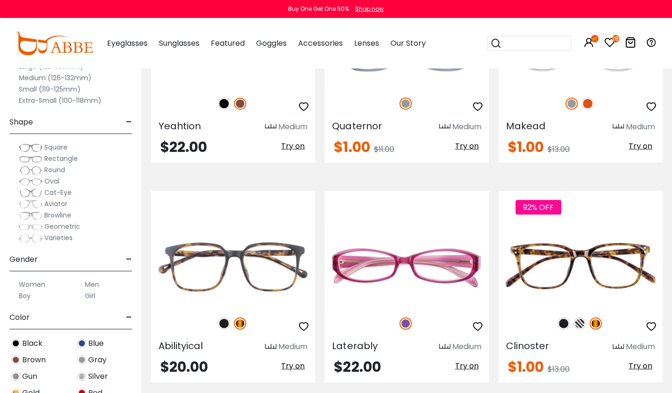
scroll to position [1205, 0]
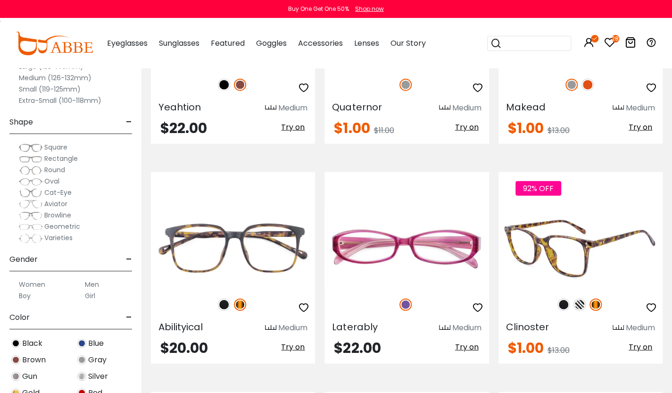
click at [565, 305] on img at bounding box center [563, 304] width 12 height 12
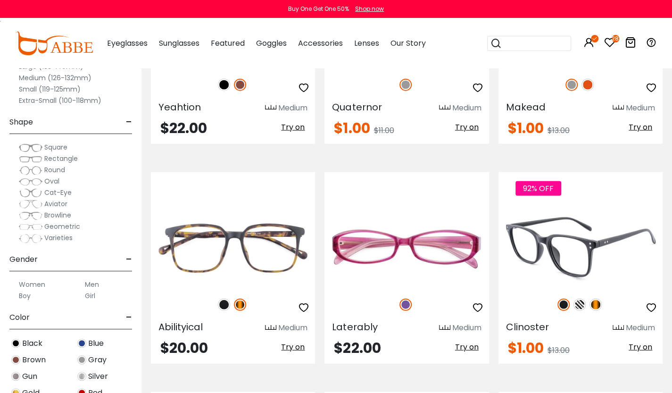
click at [584, 304] on img at bounding box center [579, 304] width 12 height 12
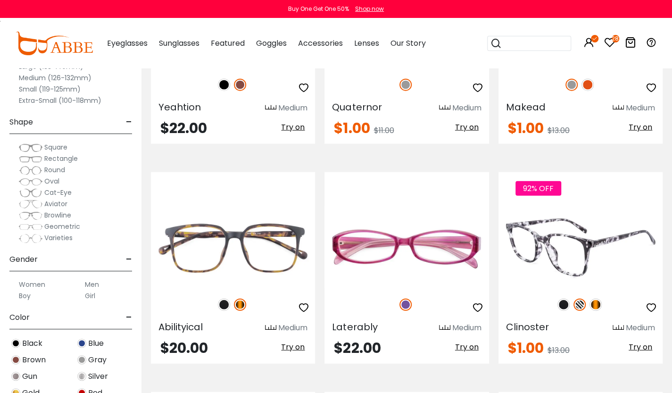
click at [652, 303] on icon "button" at bounding box center [650, 307] width 11 height 11
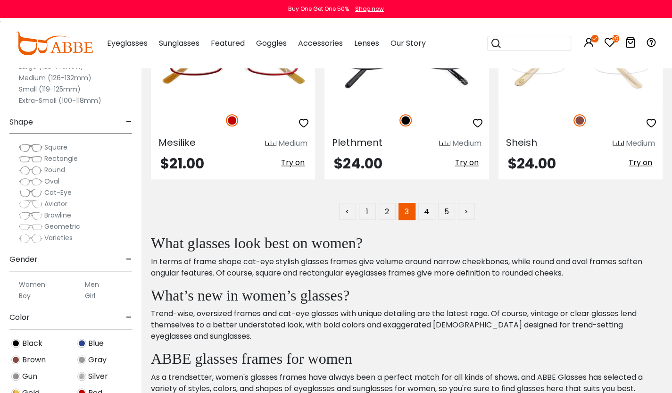
scroll to position [4354, 0]
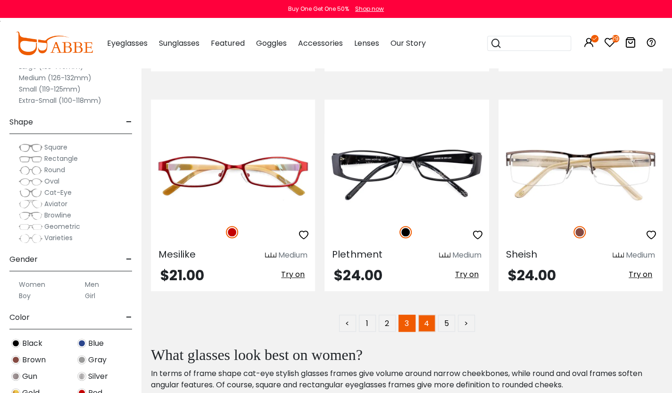
click at [426, 322] on link "4" at bounding box center [426, 322] width 17 height 17
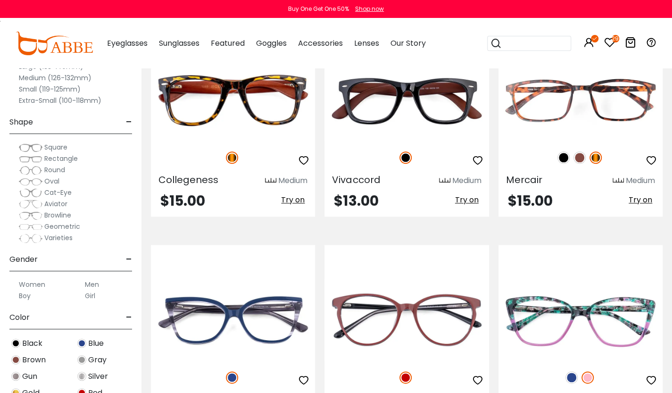
scroll to position [482, 0]
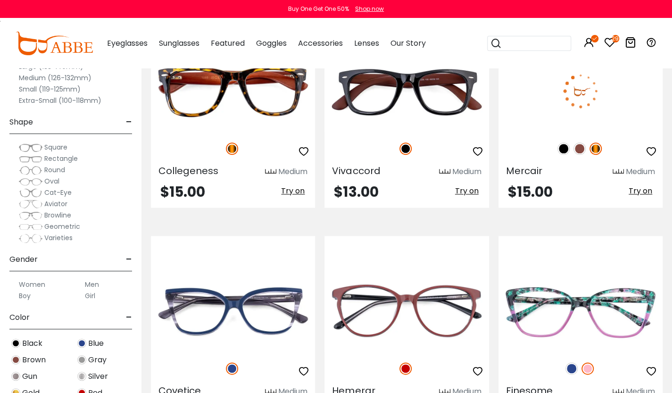
click at [560, 147] on img at bounding box center [563, 148] width 12 height 12
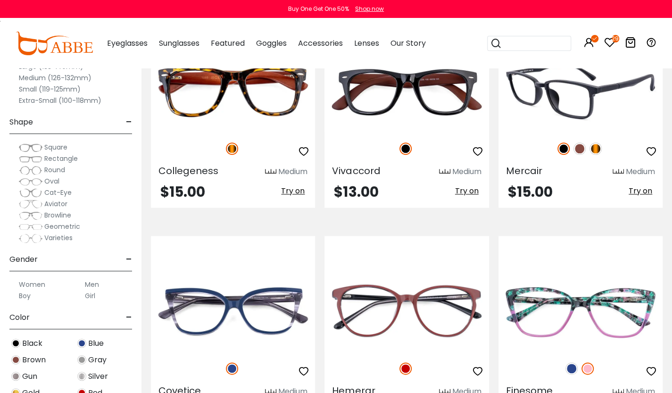
click at [576, 149] on img at bounding box center [579, 148] width 12 height 12
click at [599, 148] on img at bounding box center [595, 148] width 12 height 12
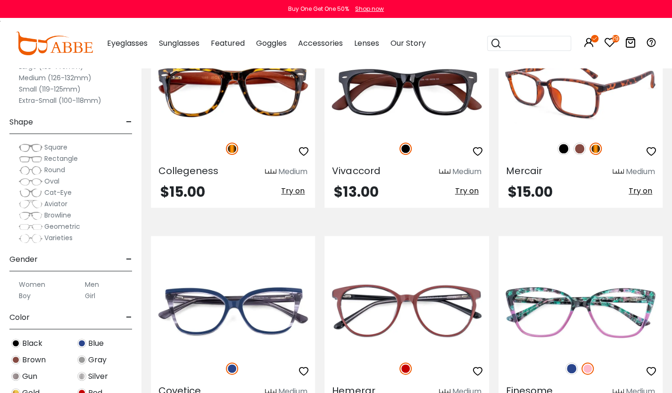
click at [652, 149] on icon "button" at bounding box center [650, 151] width 11 height 11
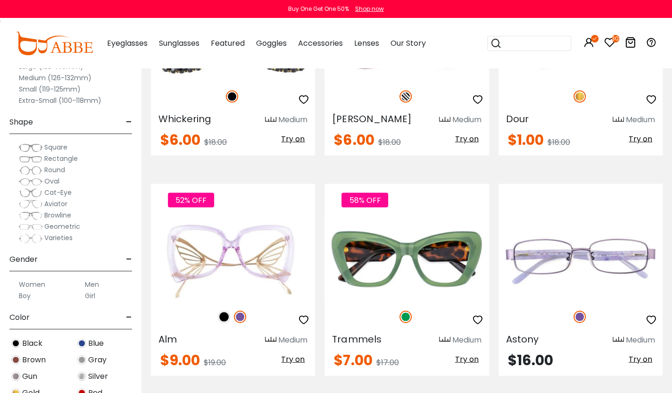
scroll to position [3122, 0]
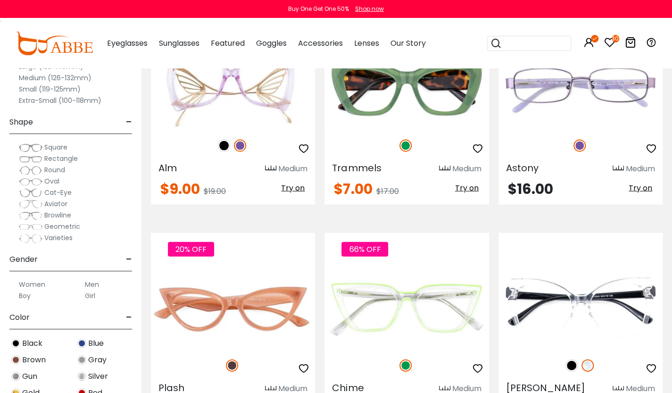
click at [614, 37] on icon "30" at bounding box center [615, 39] width 8 height 8
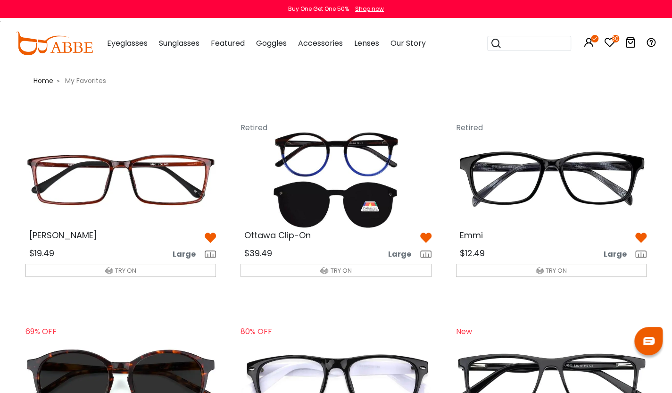
click at [424, 238] on img at bounding box center [425, 237] width 11 height 11
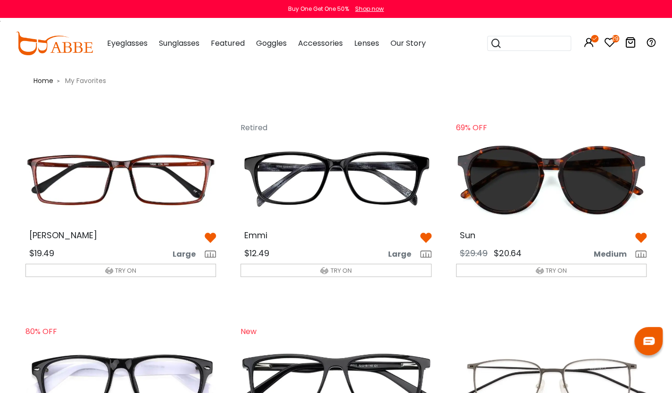
click at [640, 238] on img at bounding box center [640, 237] width 11 height 11
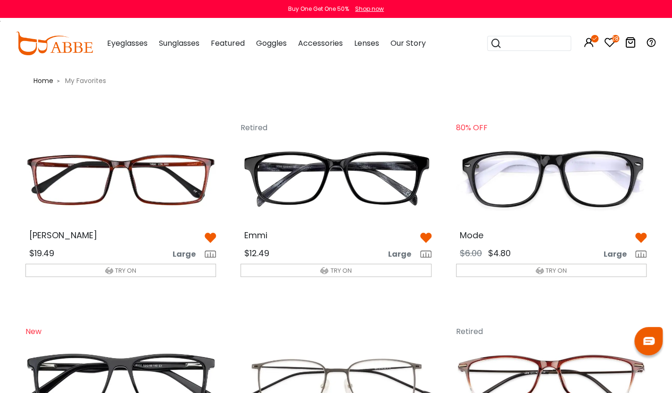
click at [428, 236] on img at bounding box center [425, 237] width 11 height 11
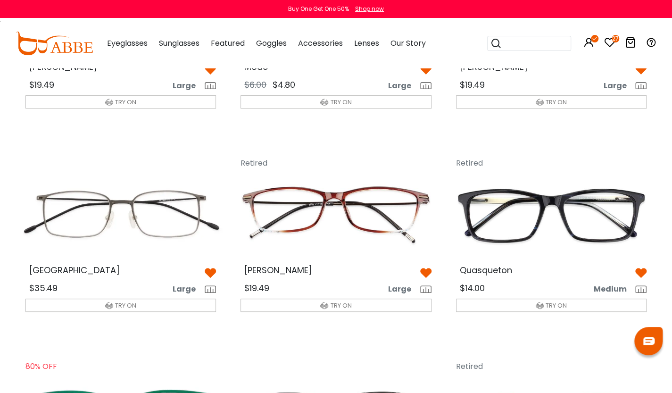
scroll to position [174, 0]
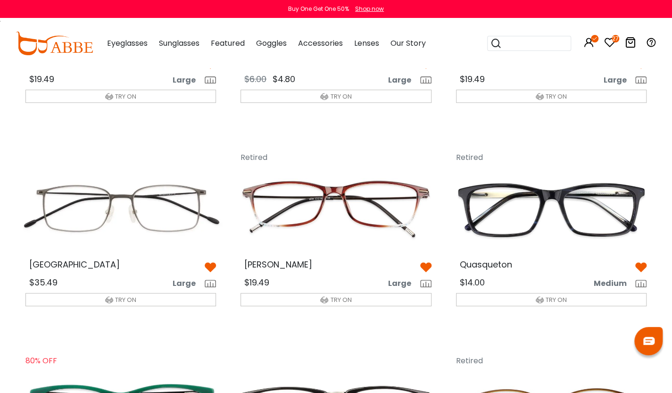
click at [424, 268] on img at bounding box center [425, 267] width 11 height 11
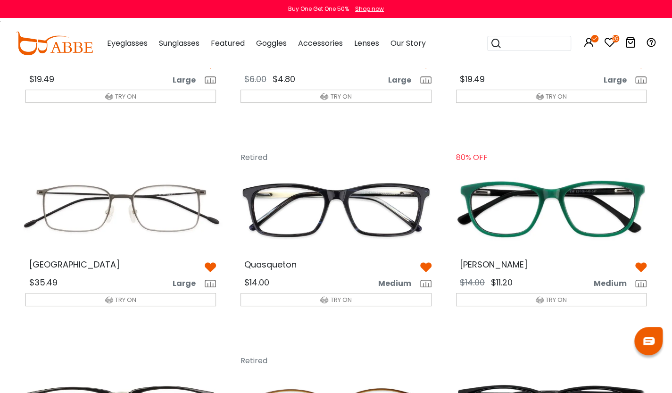
click at [422, 265] on img at bounding box center [425, 267] width 11 height 11
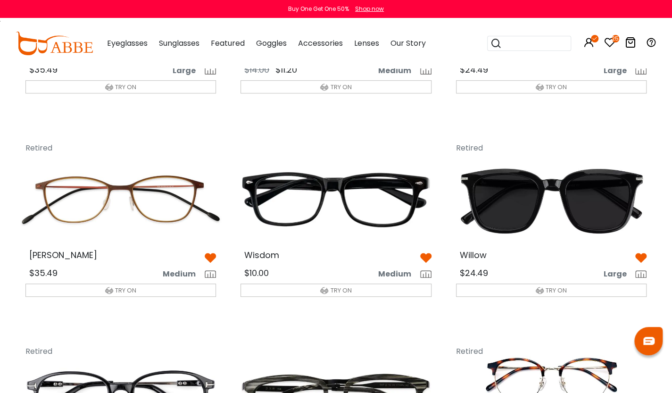
scroll to position [421, 0]
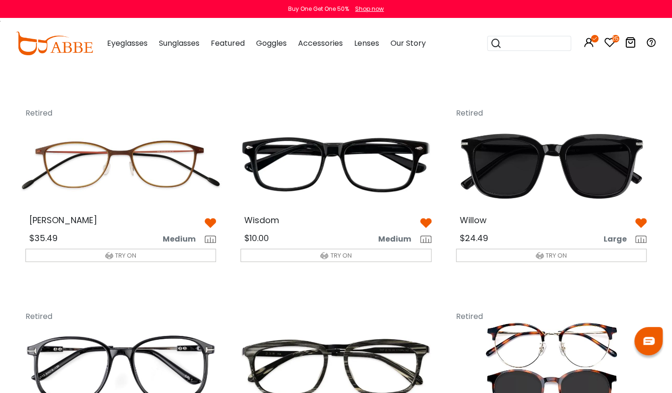
click at [639, 221] on img at bounding box center [640, 222] width 11 height 11
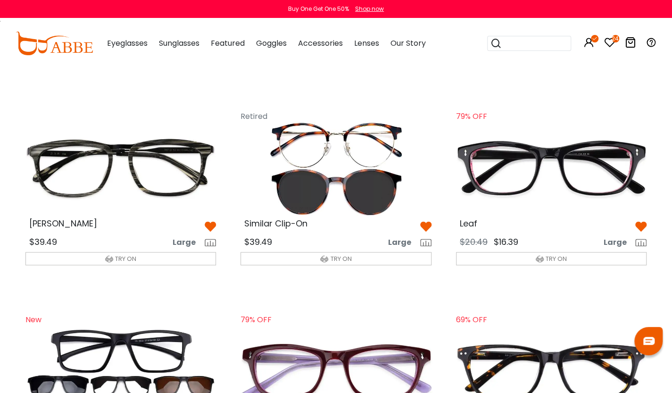
scroll to position [618, 0]
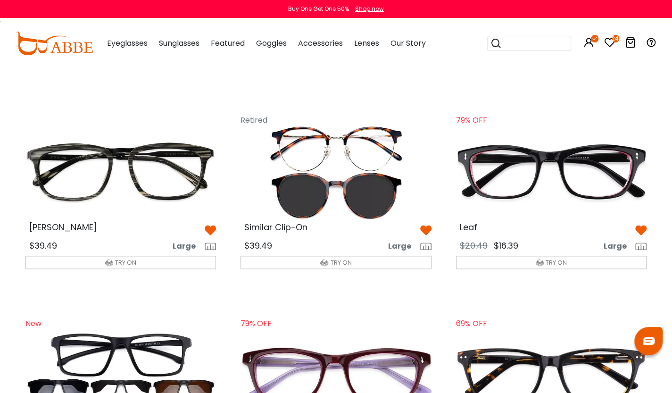
click at [427, 231] on img at bounding box center [425, 229] width 11 height 11
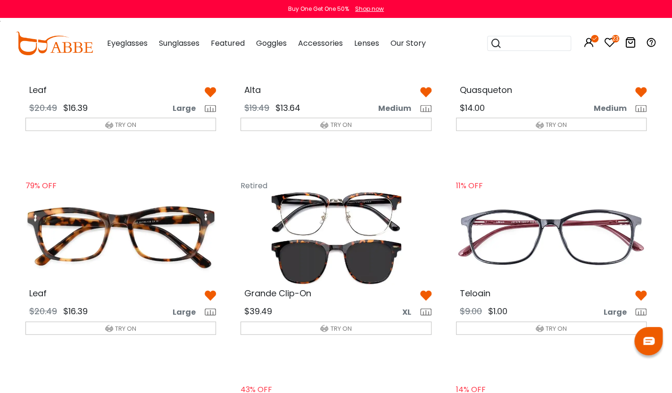
scroll to position [959, 0]
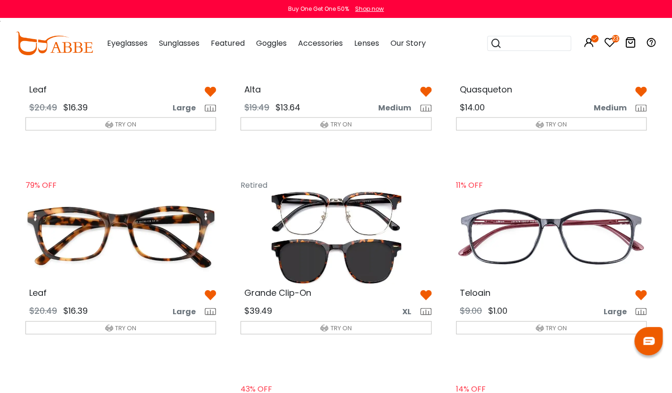
click at [426, 292] on img at bounding box center [425, 294] width 11 height 11
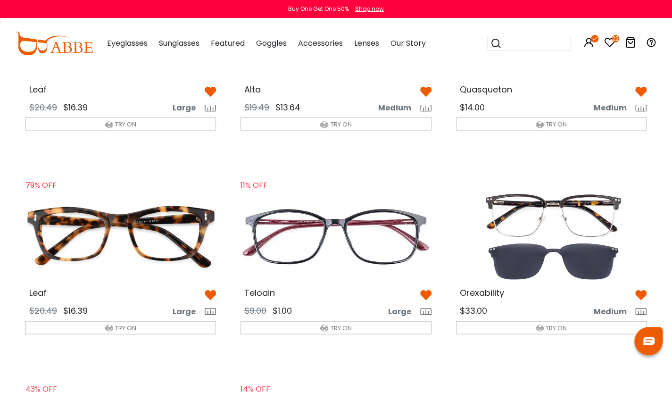
click at [209, 293] on img at bounding box center [210, 294] width 11 height 11
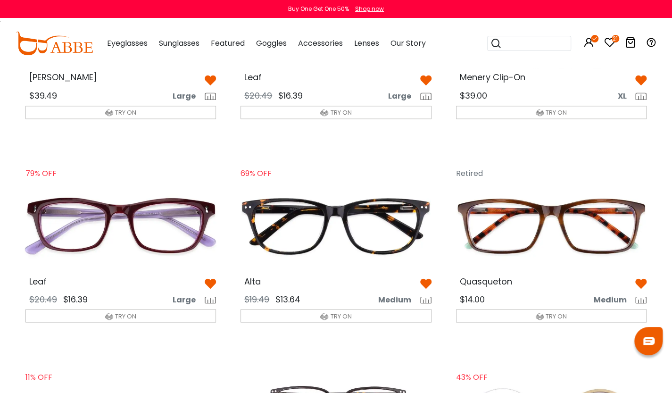
scroll to position [767, 0]
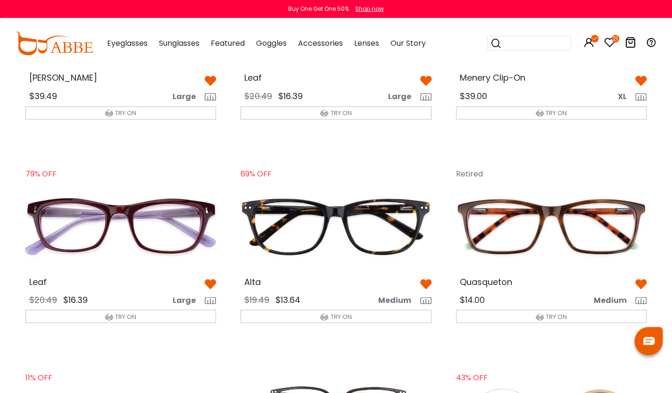
click at [643, 281] on img at bounding box center [640, 283] width 11 height 11
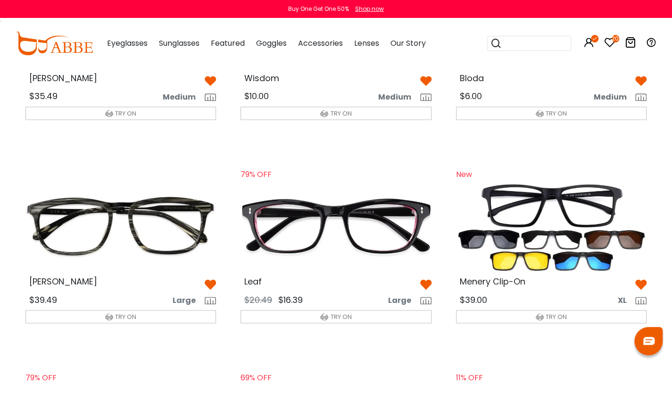
scroll to position [562, 0]
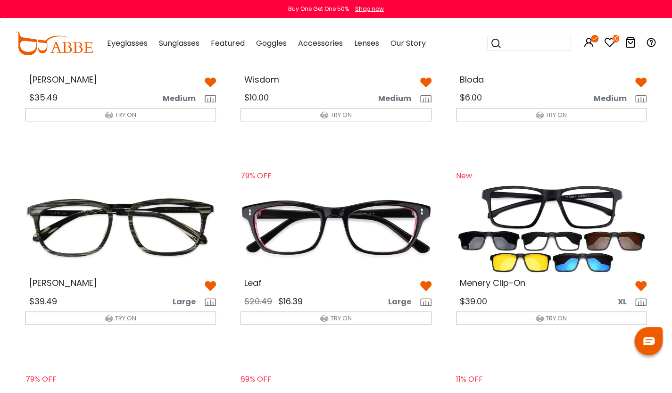
click at [637, 283] on img at bounding box center [640, 285] width 11 height 11
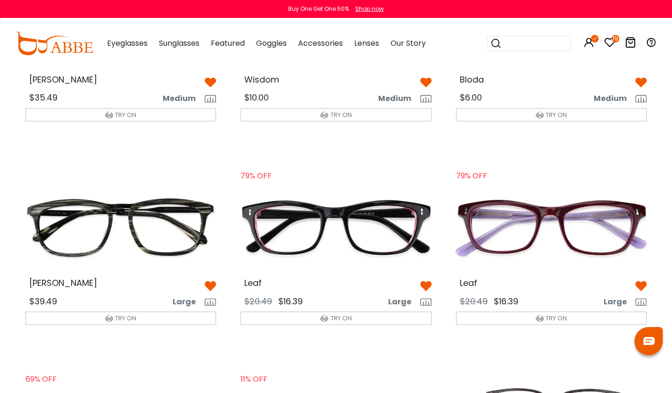
scroll to position [562, 0]
click at [212, 286] on img at bounding box center [210, 285] width 11 height 11
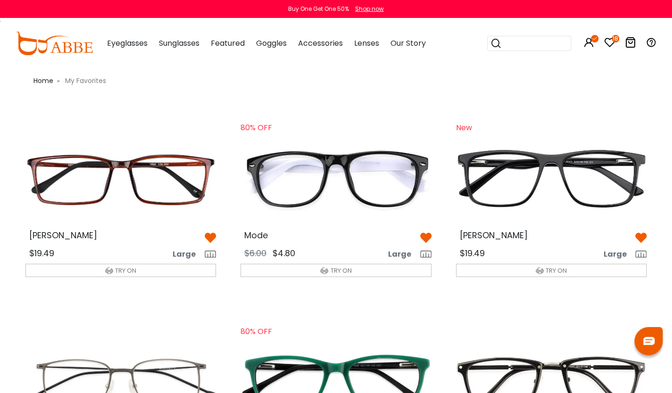
click at [213, 236] on img at bounding box center [210, 237] width 11 height 11
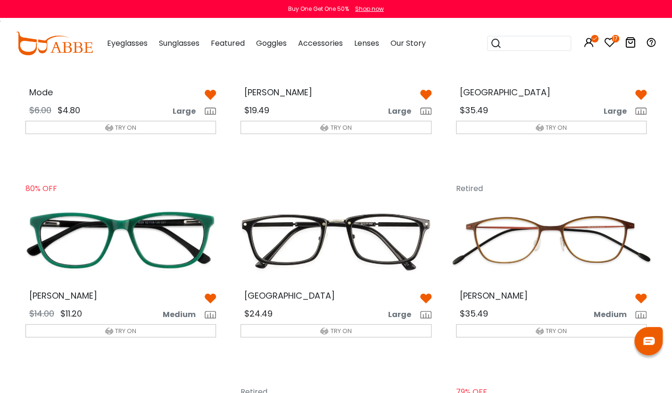
scroll to position [146, 0]
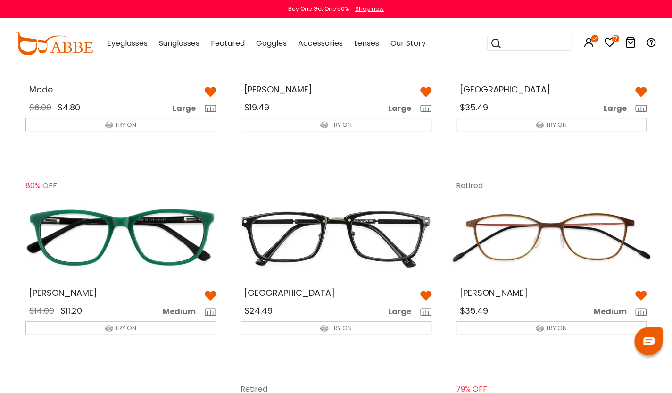
click at [213, 236] on img at bounding box center [121, 237] width 206 height 103
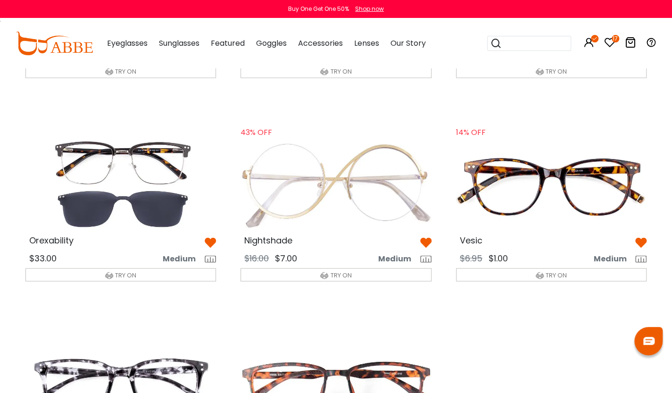
scroll to position [807, 0]
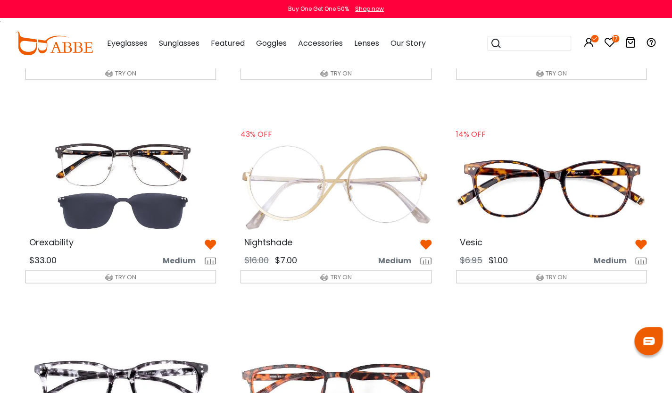
click at [136, 184] on img at bounding box center [121, 185] width 206 height 103
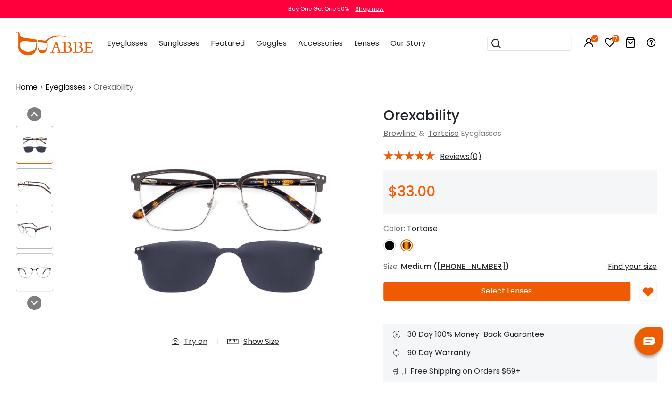
click at [501, 289] on button "Select Lenses" at bounding box center [506, 290] width 247 height 19
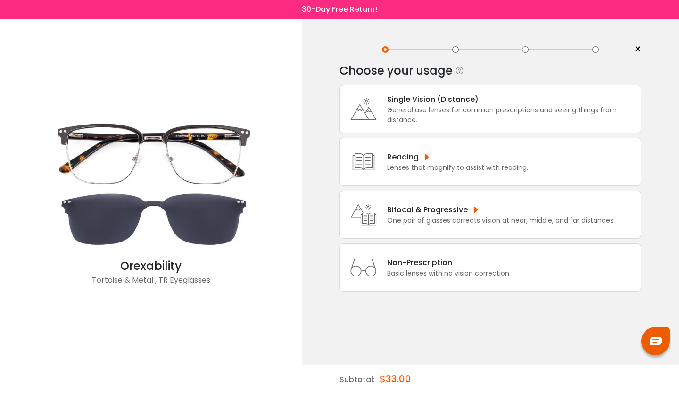
click at [411, 216] on div "One pair of glasses corrects vision at near, middle, and far distances." at bounding box center [501, 220] width 228 height 10
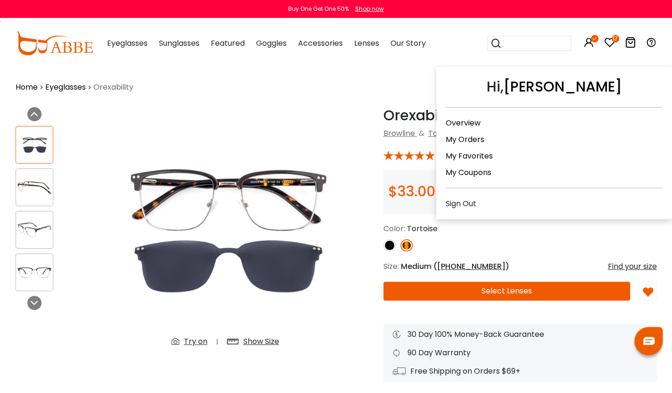
click at [588, 44] on icon at bounding box center [588, 42] width 11 height 11
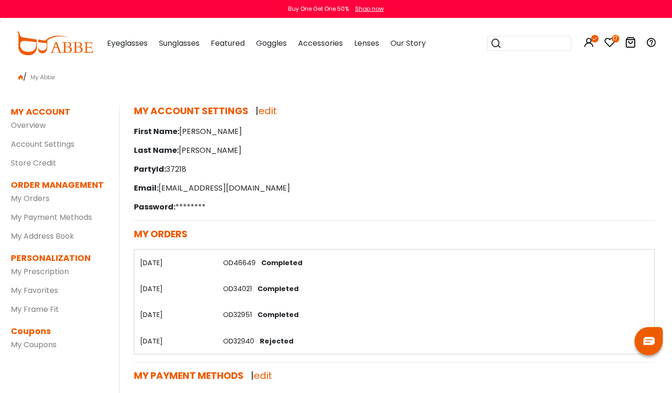
click at [239, 261] on link "OD46649" at bounding box center [239, 262] width 33 height 9
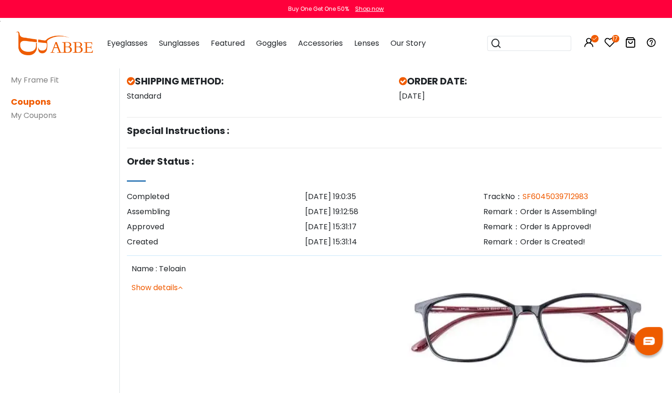
scroll to position [230, 0]
click at [178, 287] on link "Show details" at bounding box center [157, 286] width 51 height 11
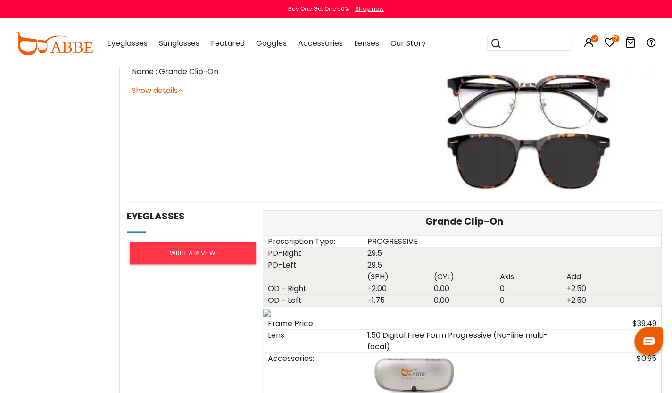
scroll to position [571, 0]
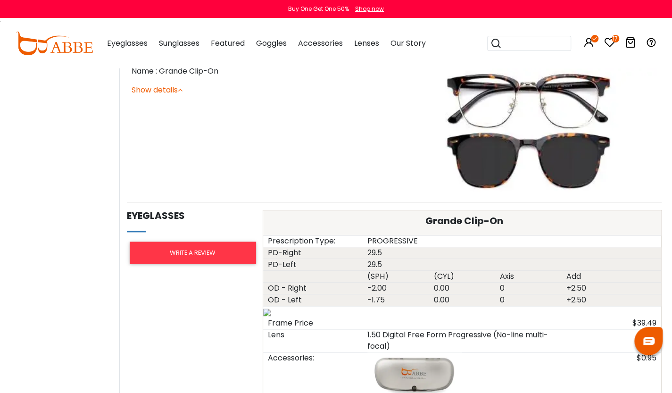
click at [616, 37] on icon "17" at bounding box center [615, 39] width 8 height 8
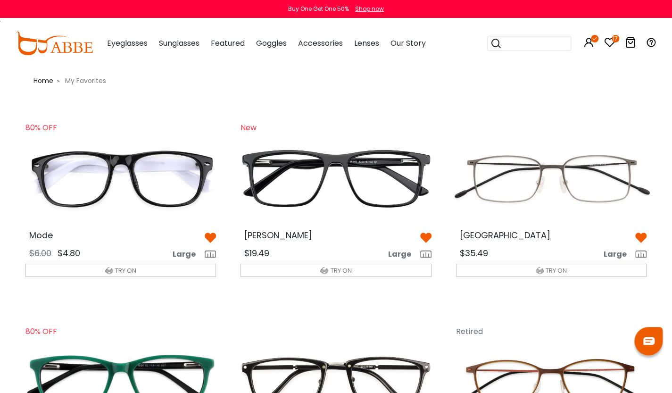
click at [212, 236] on img at bounding box center [210, 237] width 11 height 11
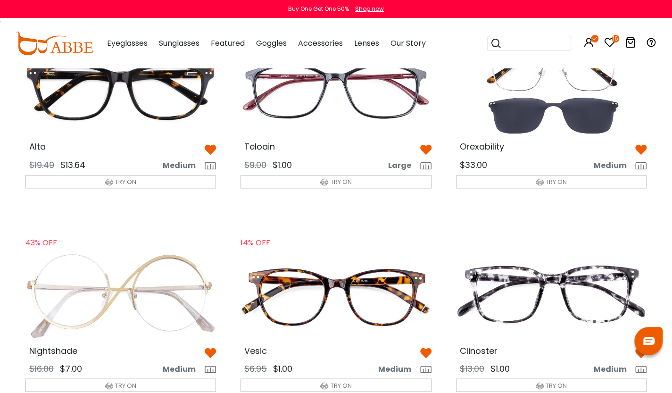
scroll to position [664, 0]
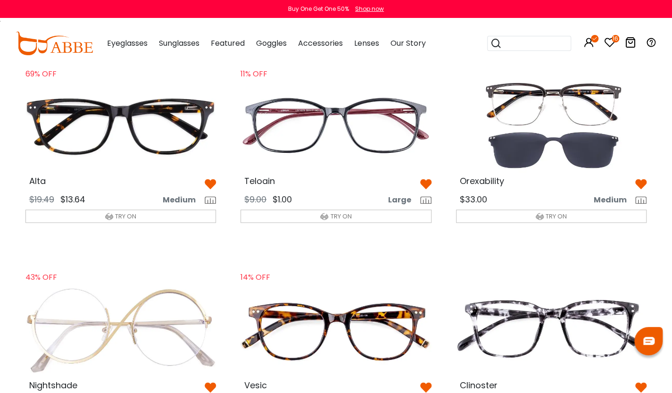
click at [570, 125] on img at bounding box center [551, 125] width 206 height 103
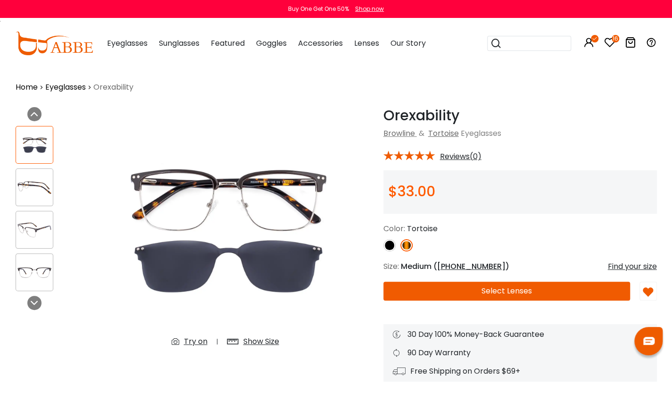
click at [554, 285] on button "Select Lenses" at bounding box center [506, 290] width 247 height 19
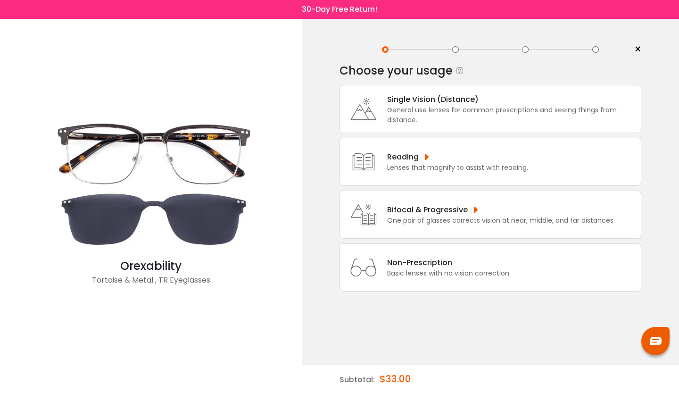
click at [452, 207] on div "Bifocal & Progressive" at bounding box center [501, 210] width 228 height 12
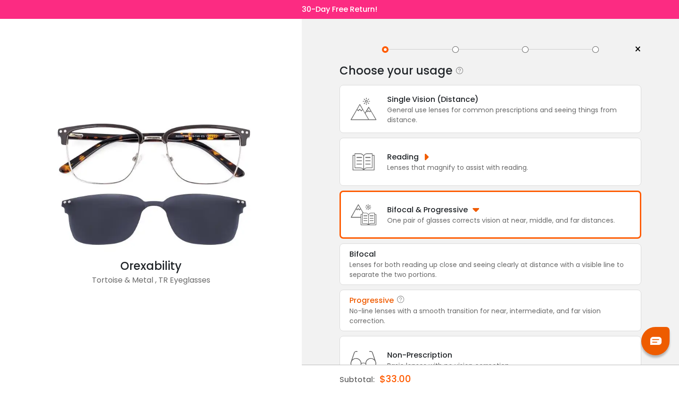
click at [447, 314] on div "No-line lenses with a smooth transition for near, intermediate, and far vision …" at bounding box center [490, 316] width 282 height 20
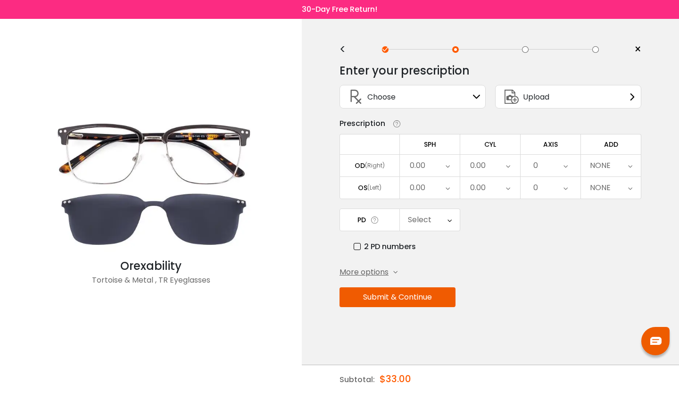
click at [537, 100] on span "Upload" at bounding box center [536, 97] width 26 height 12
